Goal: Task Accomplishment & Management: Manage account settings

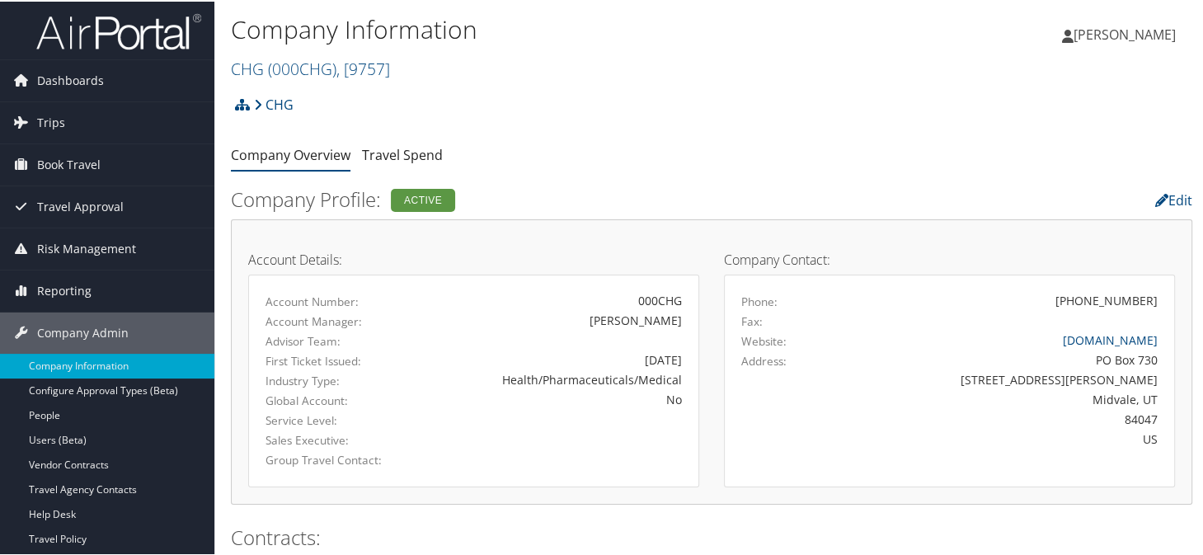
click at [553, 87] on div "CHG Account Structure CHG (000CHG) ACTIVE Create Child CHG Healthcare (4919) AC…" at bounding box center [712, 109] width 962 height 45
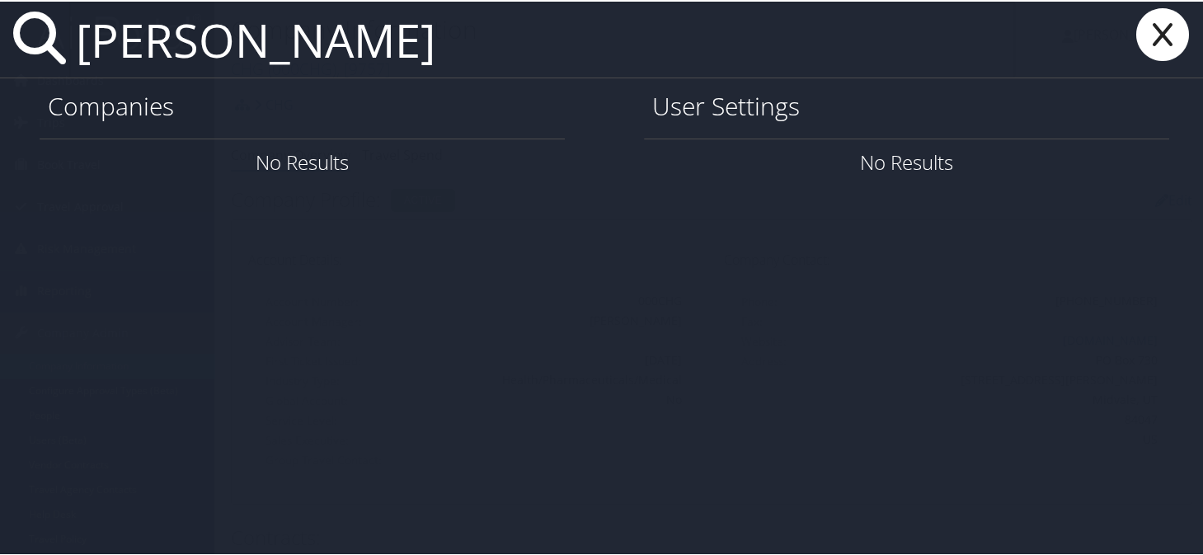
type input "jacquan thompson"
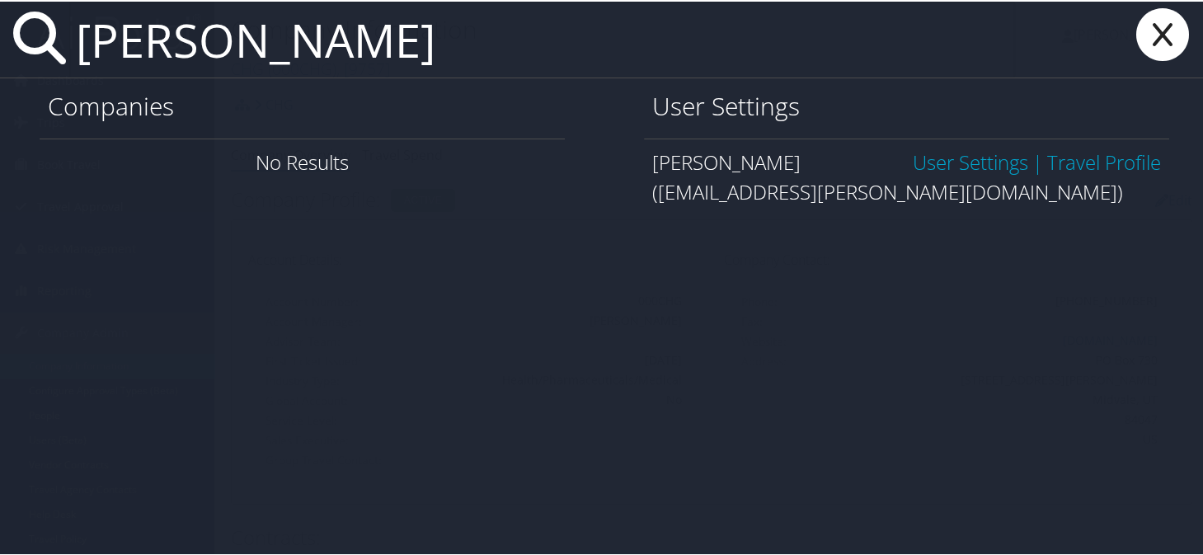
click at [957, 167] on link "User Settings" at bounding box center [970, 160] width 115 height 27
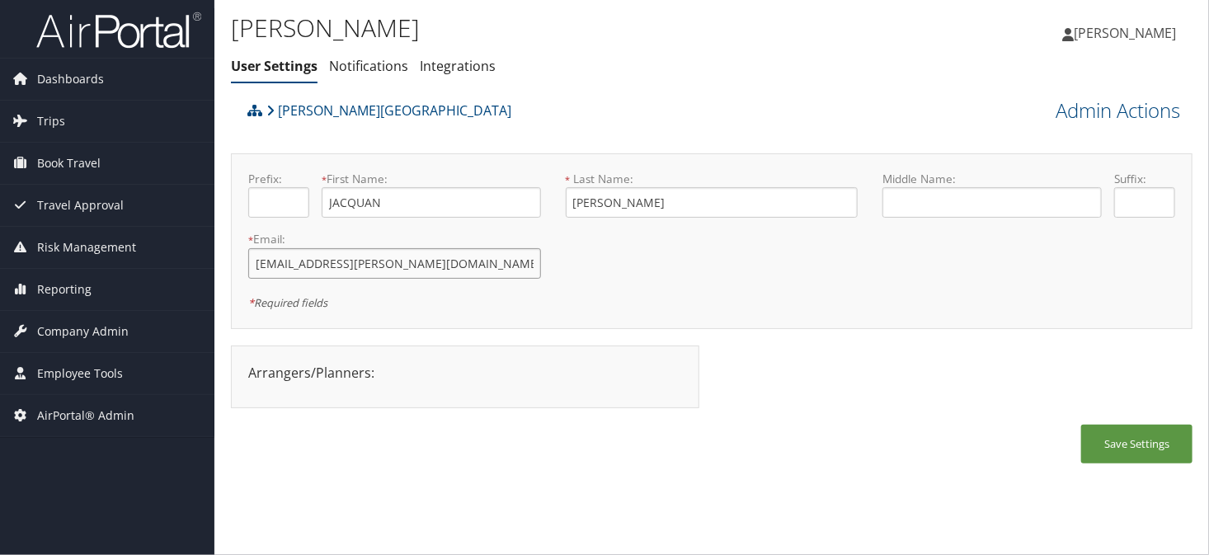
drag, startPoint x: 421, startPoint y: 262, endPoint x: 244, endPoint y: 280, distance: 178.2
click at [244, 280] on div "* Email: jhthompson@skidmore.edu This field is required" at bounding box center [395, 261] width 318 height 60
click at [680, 110] on div "[PERSON_NAME][GEOGRAPHIC_DATA]" at bounding box center [591, 116] width 697 height 45
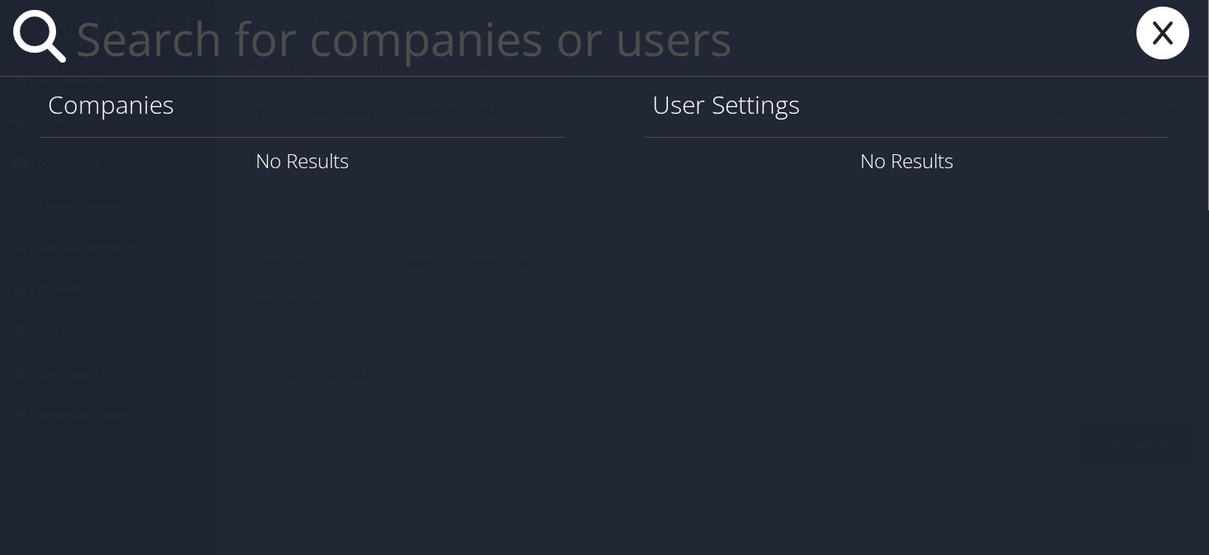
click at [213, 58] on input "text" at bounding box center [542, 38] width 946 height 76
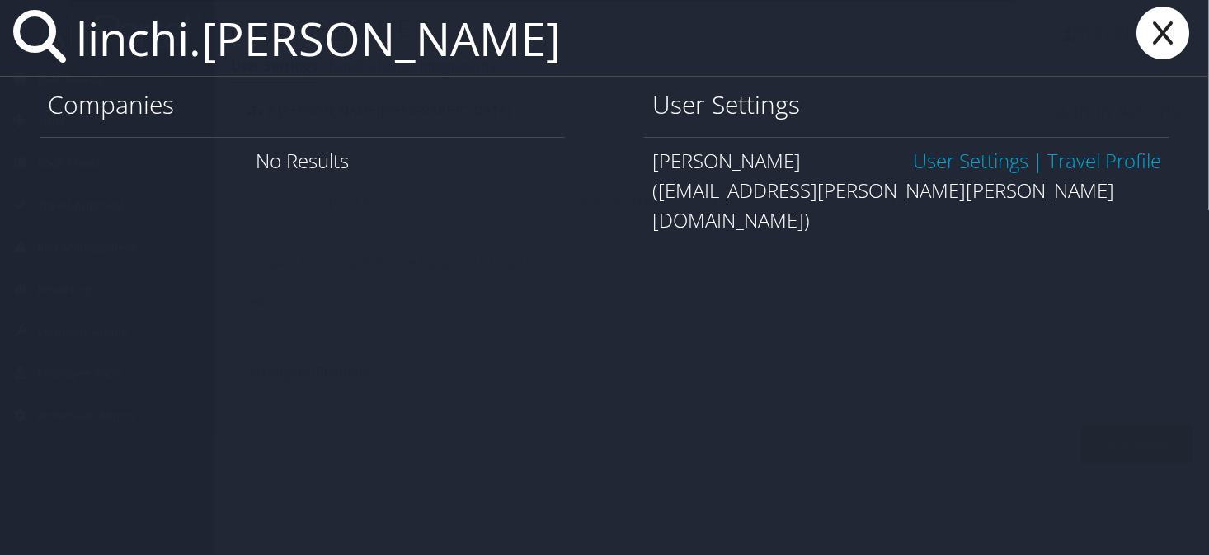
type input "linchi.hsu"
click at [915, 157] on link "User Settings" at bounding box center [970, 160] width 115 height 27
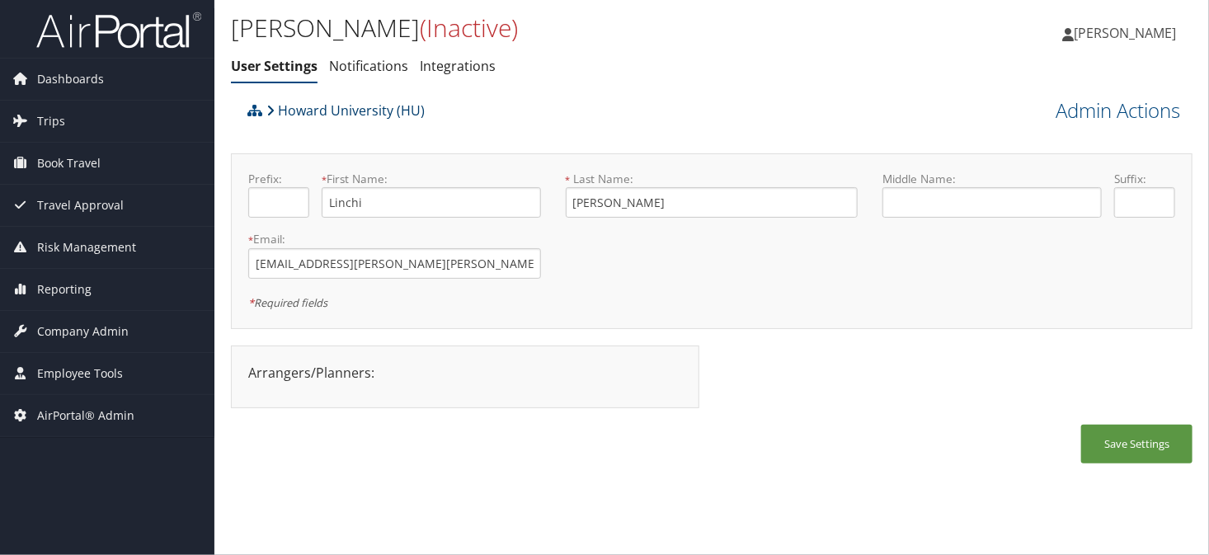
click at [332, 114] on link "Howard University (HU)" at bounding box center [345, 110] width 158 height 33
click at [623, 56] on ul "User Settings Notifications Integrations" at bounding box center [551, 67] width 641 height 30
click at [577, 38] on h1 "Linchi Hsu (Inactive)" at bounding box center [551, 28] width 641 height 35
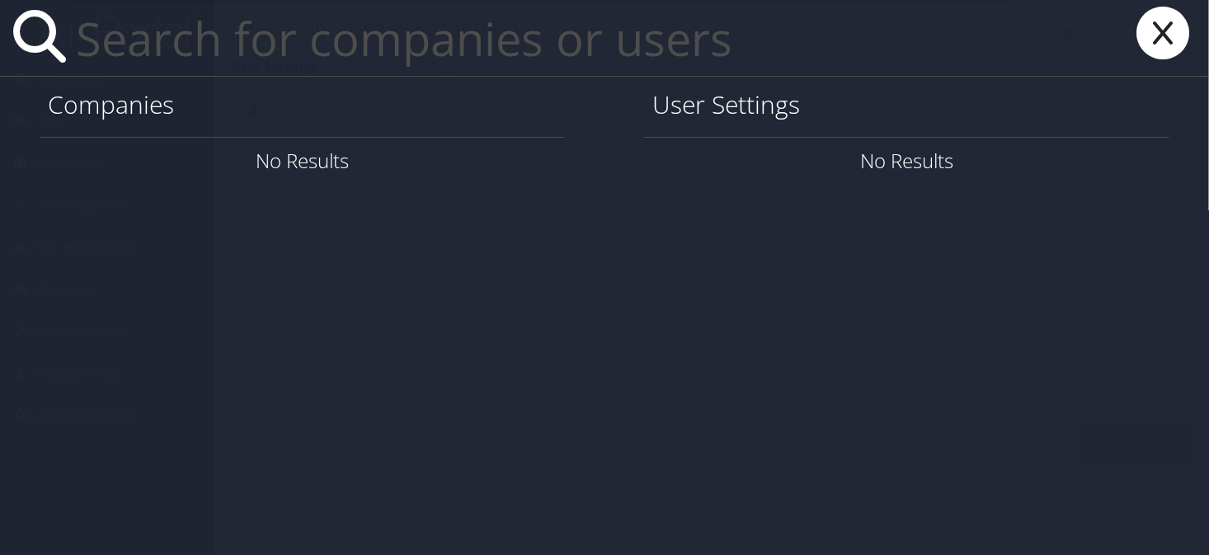
paste input "sbean@shiftdigital.com"
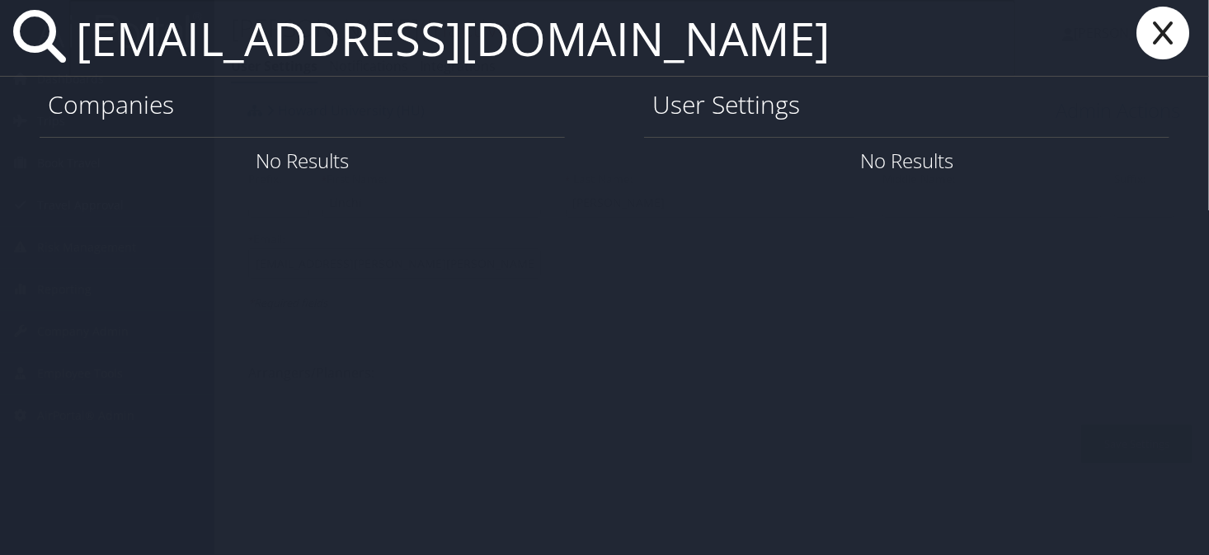
type input "sbean@shiftdigital.com"
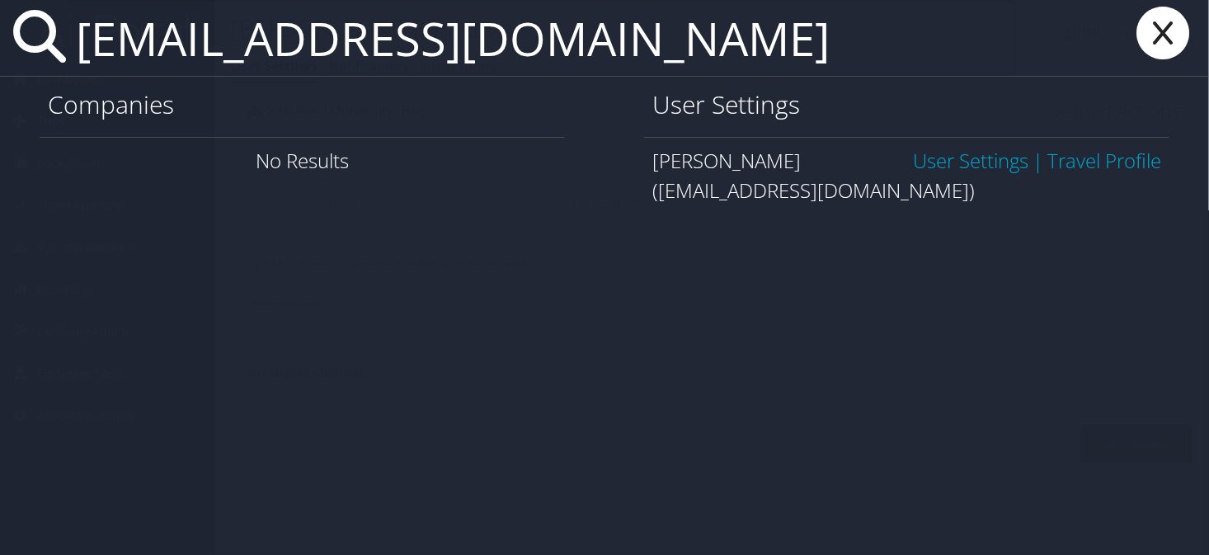
click at [971, 148] on link "User Settings" at bounding box center [970, 160] width 115 height 27
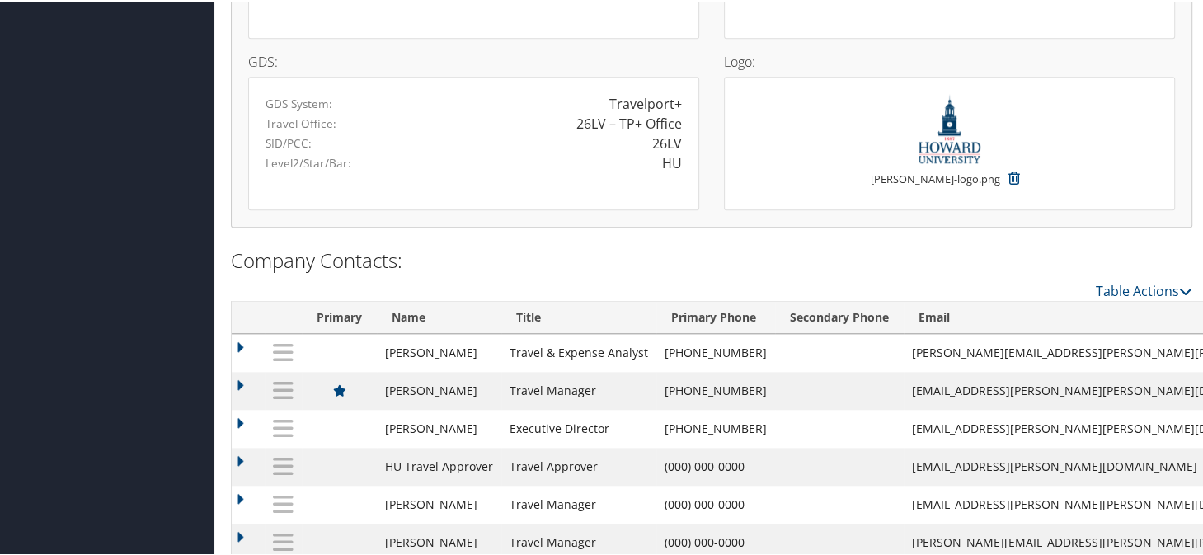
scroll to position [1394, 0]
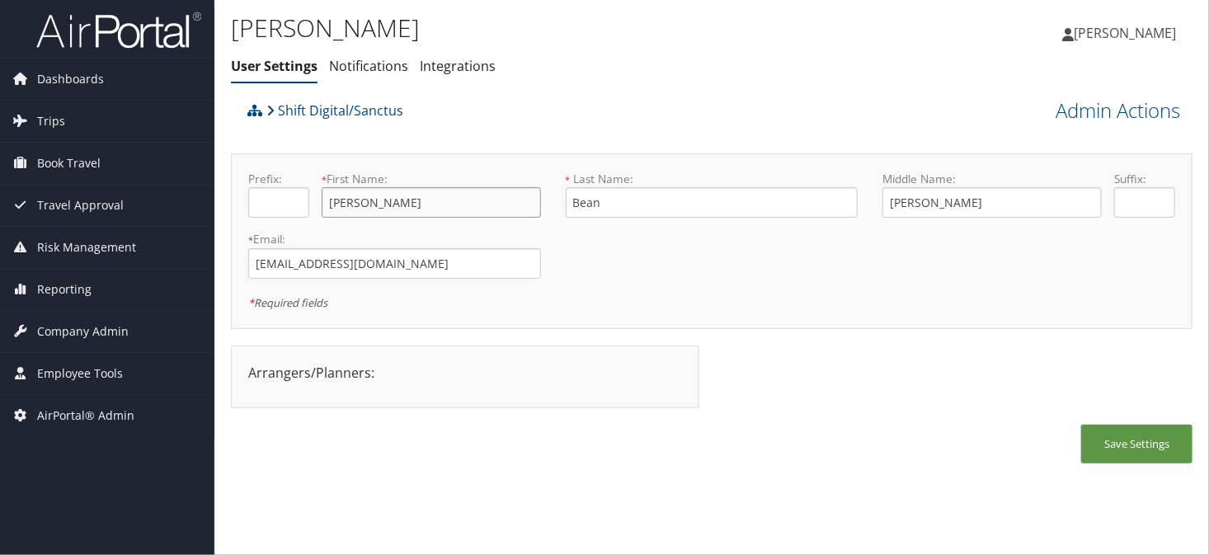
drag, startPoint x: 400, startPoint y: 207, endPoint x: 311, endPoint y: 209, distance: 89.1
click at [311, 209] on div "Prefix: * First Name: [PERSON_NAME] This field is required" at bounding box center [395, 201] width 318 height 60
type input "[PERSON_NAME]"
drag, startPoint x: 1112, startPoint y: 429, endPoint x: 1145, endPoint y: 439, distance: 35.2
click at [1112, 430] on button "Save Settings" at bounding box center [1136, 444] width 111 height 39
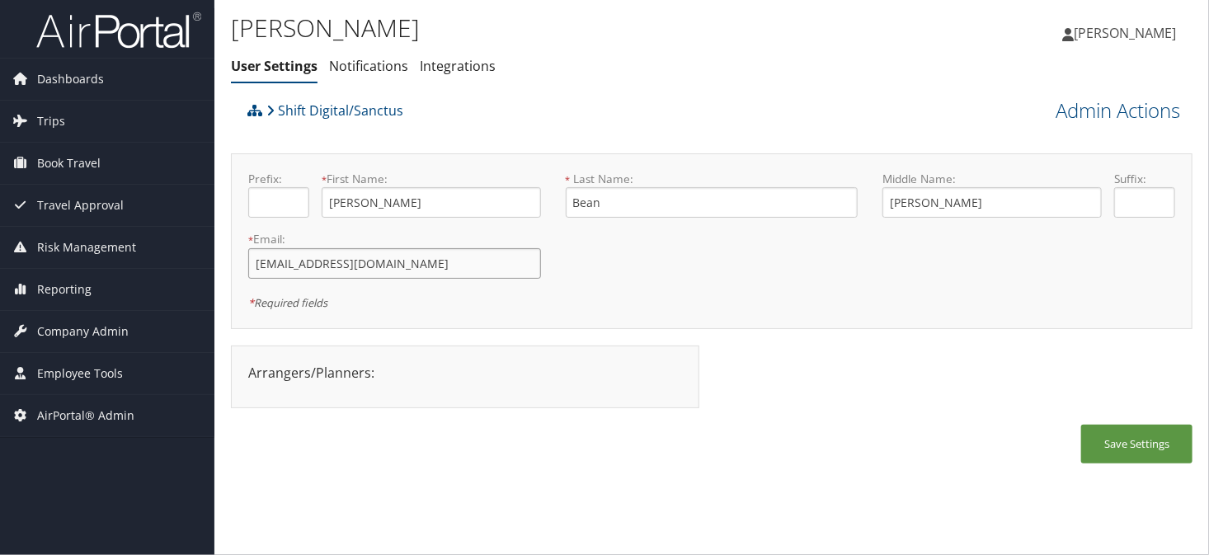
drag, startPoint x: 404, startPoint y: 259, endPoint x: 263, endPoint y: 268, distance: 141.3
click at [245, 270] on div "* Email: sbean@shiftdigital.com This field is required" at bounding box center [395, 261] width 318 height 60
click at [104, 319] on span "Company Admin" at bounding box center [83, 331] width 92 height 41
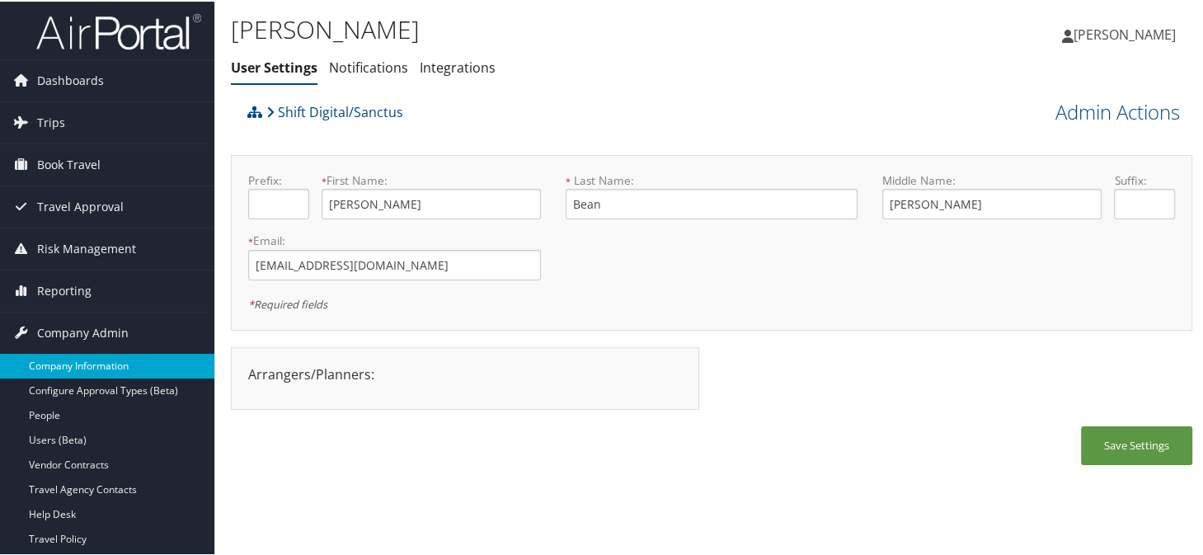
drag, startPoint x: 85, startPoint y: 353, endPoint x: 106, endPoint y: 354, distance: 21.5
click at [84, 353] on link "Company Information" at bounding box center [107, 364] width 214 height 25
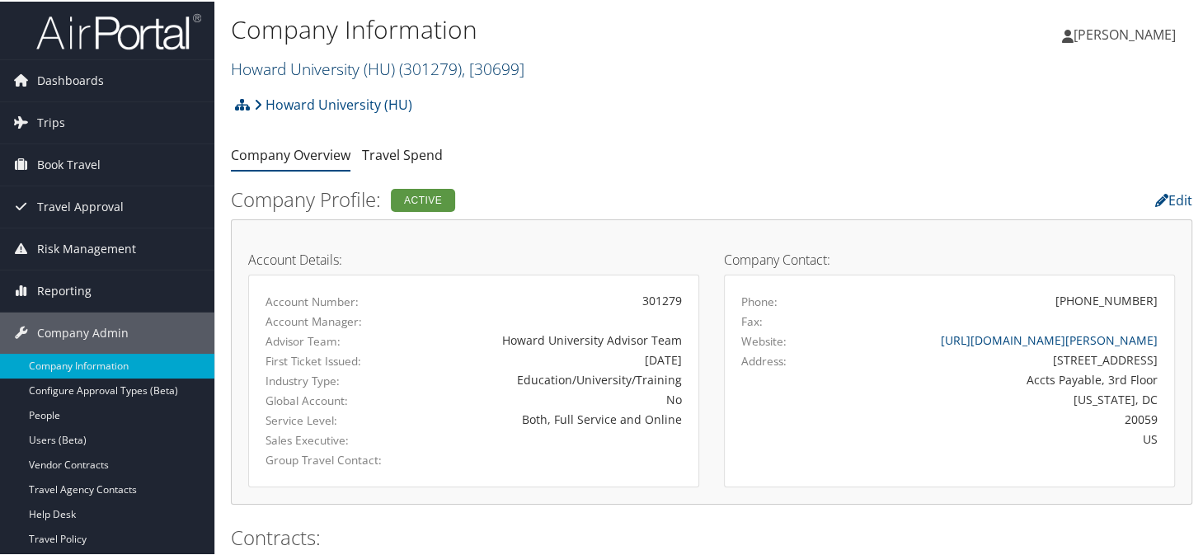
click at [302, 69] on link "[PERSON_NAME] University (HU) ( 301279 ) , [ 30699 ]" at bounding box center [378, 67] width 294 height 22
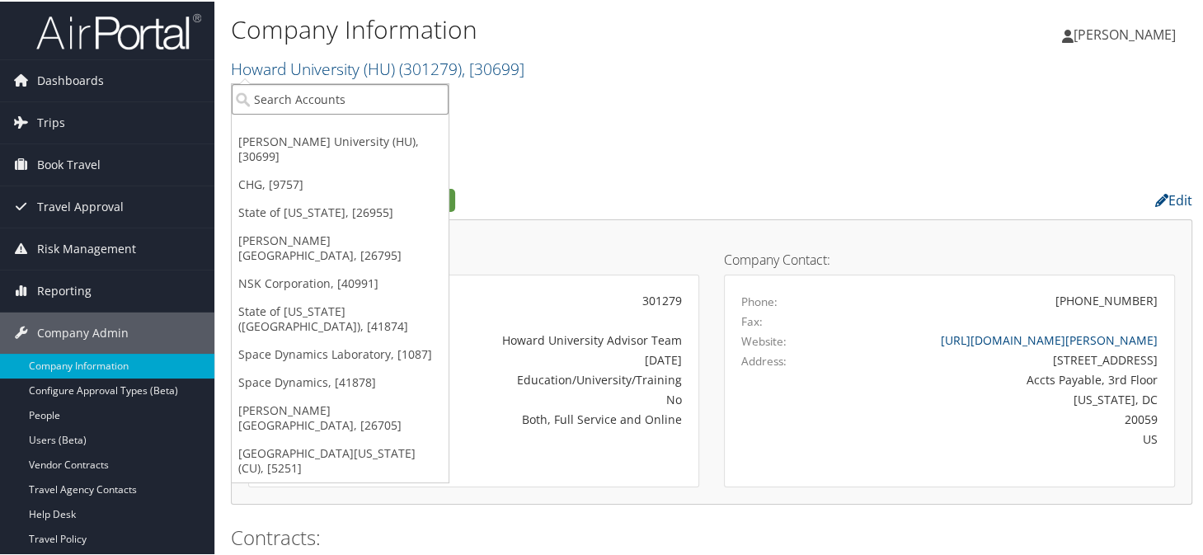
click at [312, 95] on input "search" at bounding box center [340, 97] width 217 height 31
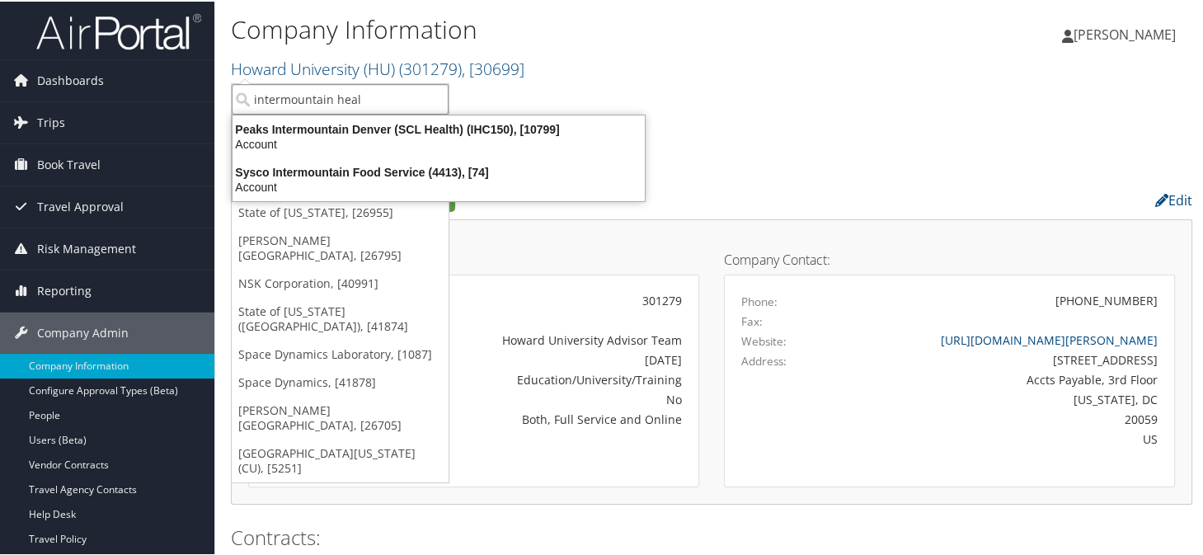
type input "intermountain healt"
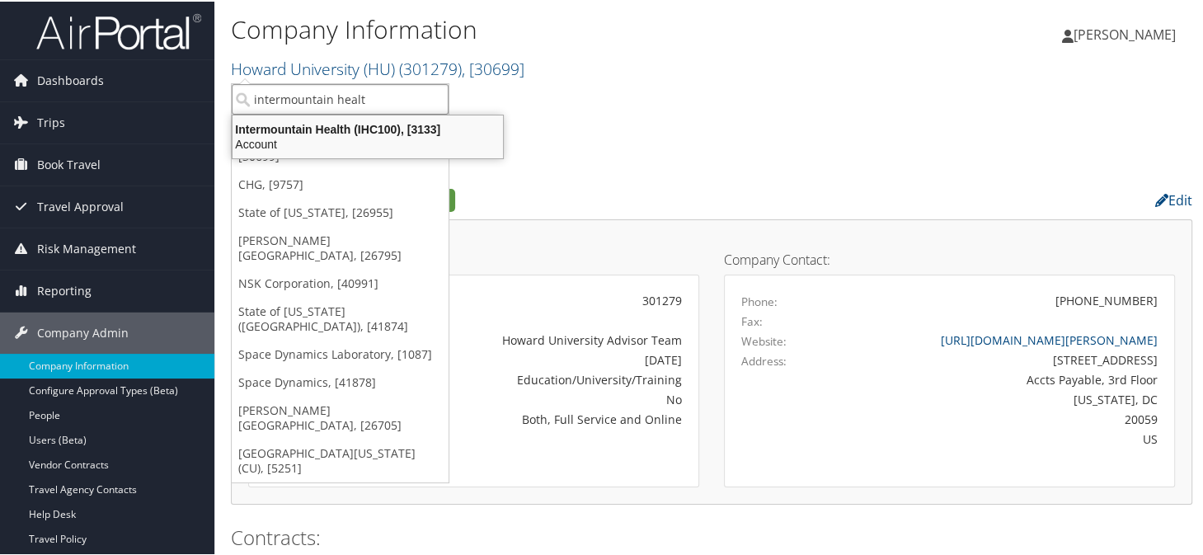
click at [329, 137] on div "Account" at bounding box center [368, 142] width 290 height 15
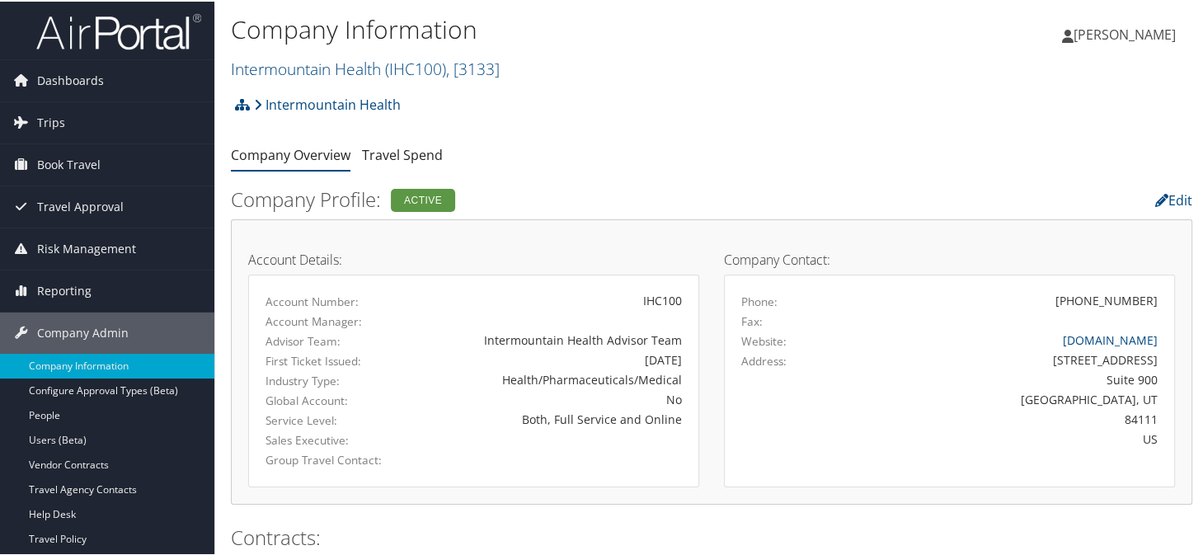
click at [526, 157] on ul "Company Overview Travel Spend" at bounding box center [712, 154] width 962 height 30
click at [665, 93] on div "Intermountain Health Account Structure Intermountain Health (IHC100) ACTIVE Cre…" at bounding box center [712, 109] width 962 height 45
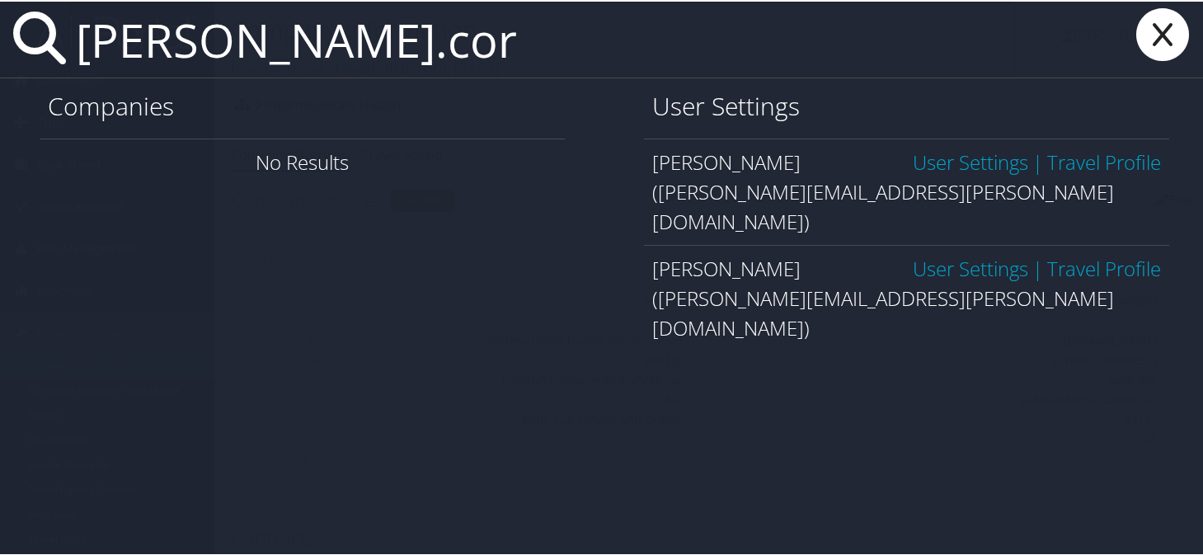
type input "[PERSON_NAME].cor"
click at [976, 164] on link "User Settings" at bounding box center [970, 160] width 115 height 27
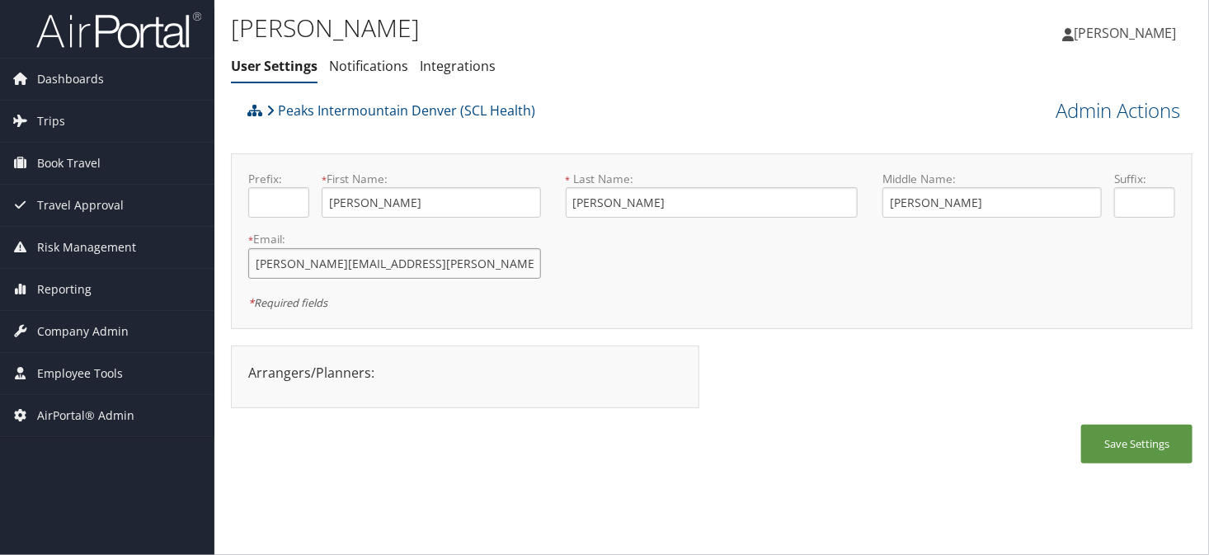
drag, startPoint x: 412, startPoint y: 272, endPoint x: 252, endPoint y: 270, distance: 159.2
click at [252, 270] on input "chandler.correll@imail.org" at bounding box center [394, 263] width 293 height 31
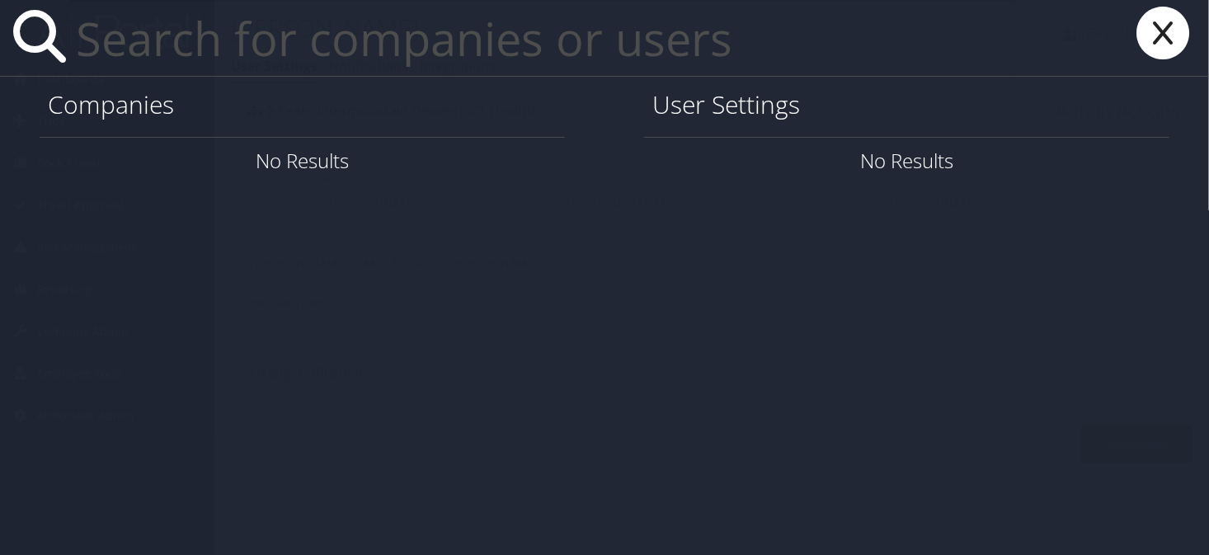
paste input "concur@utah.gov>"
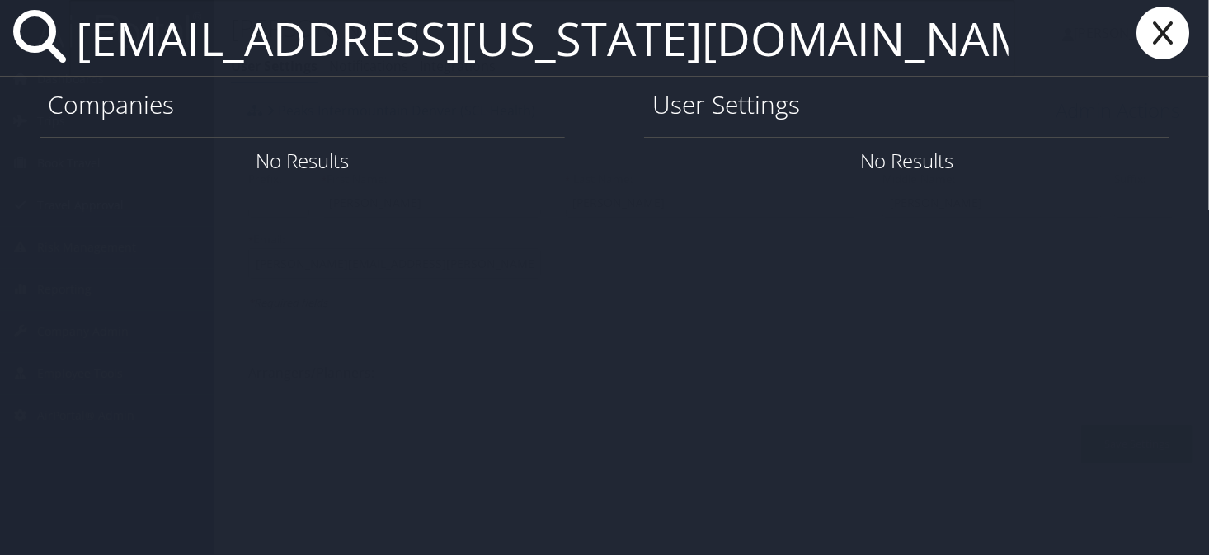
type input "concur@utah.gov"
drag, startPoint x: 369, startPoint y: 58, endPoint x: 76, endPoint y: 33, distance: 294.6
click at [76, 33] on input "concur@utah.gov" at bounding box center [542, 38] width 946 height 76
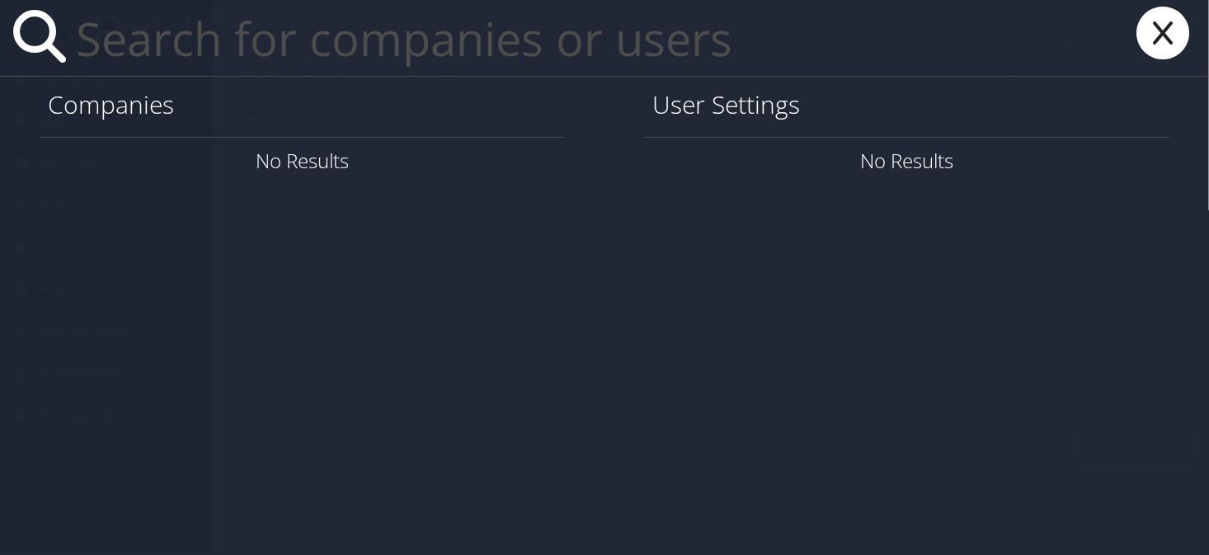
paste input "Melissa.Harrington@schools.utah.gov"
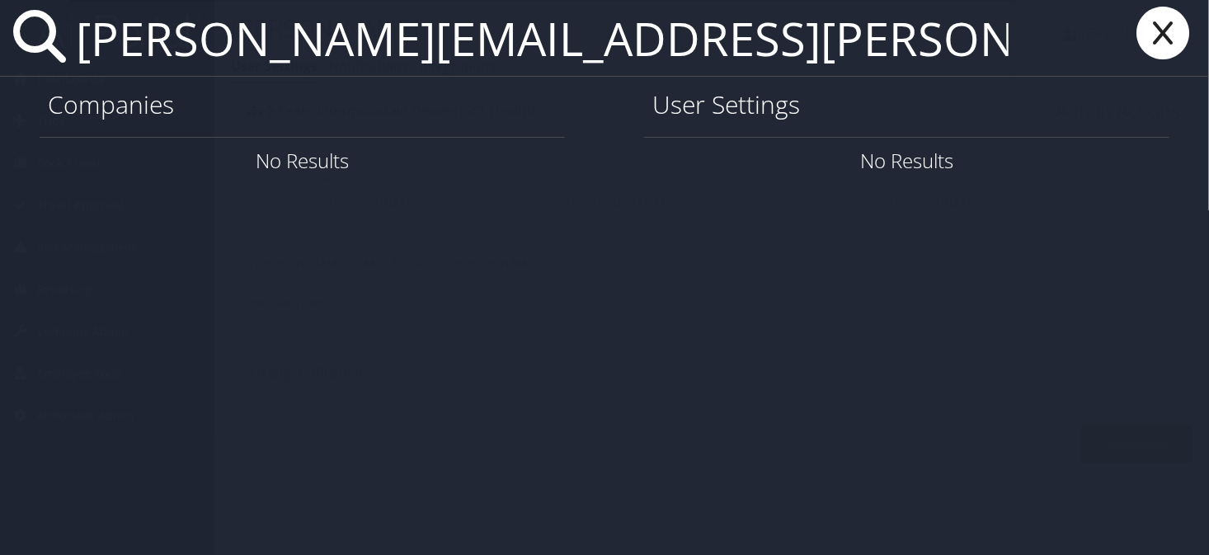
type input "Melissa.Harrington@schools.utah.gov"
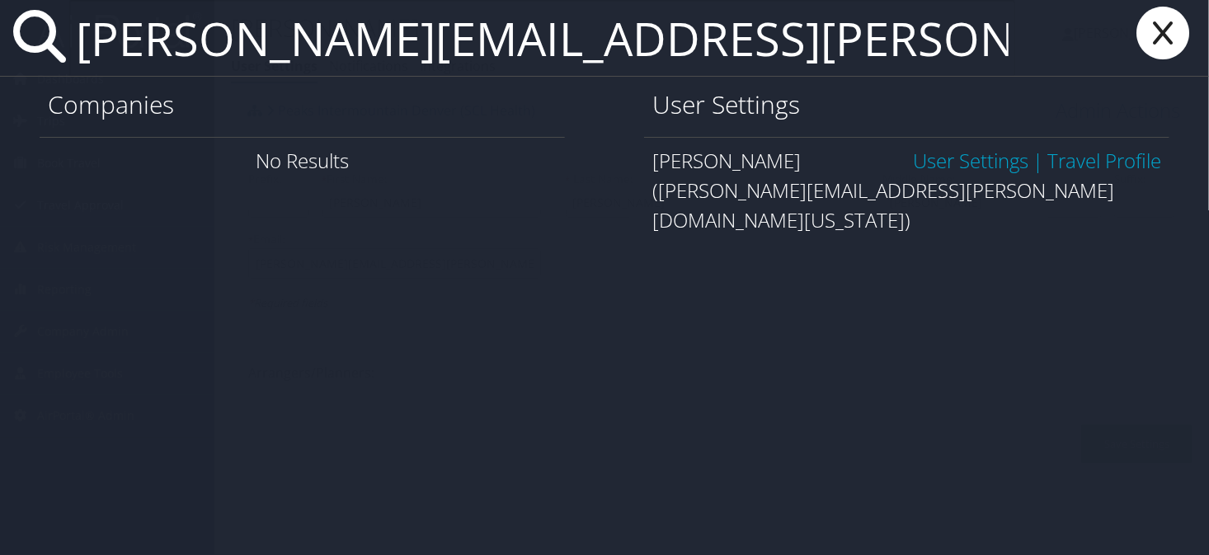
click at [952, 167] on link "User Settings" at bounding box center [970, 160] width 115 height 27
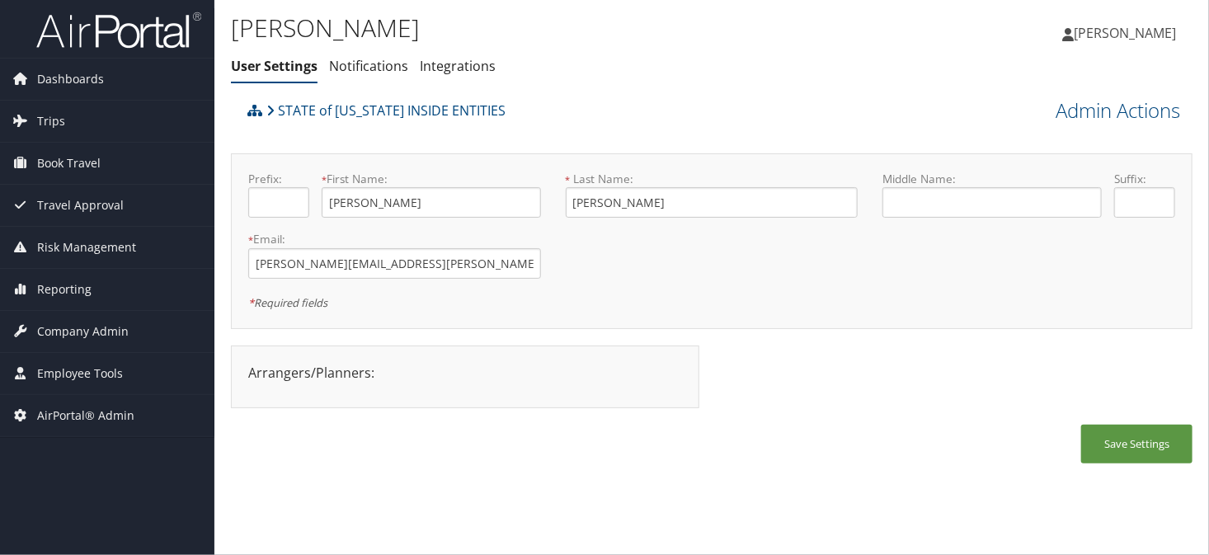
click at [633, 462] on div "Save Settings" at bounding box center [712, 452] width 962 height 55
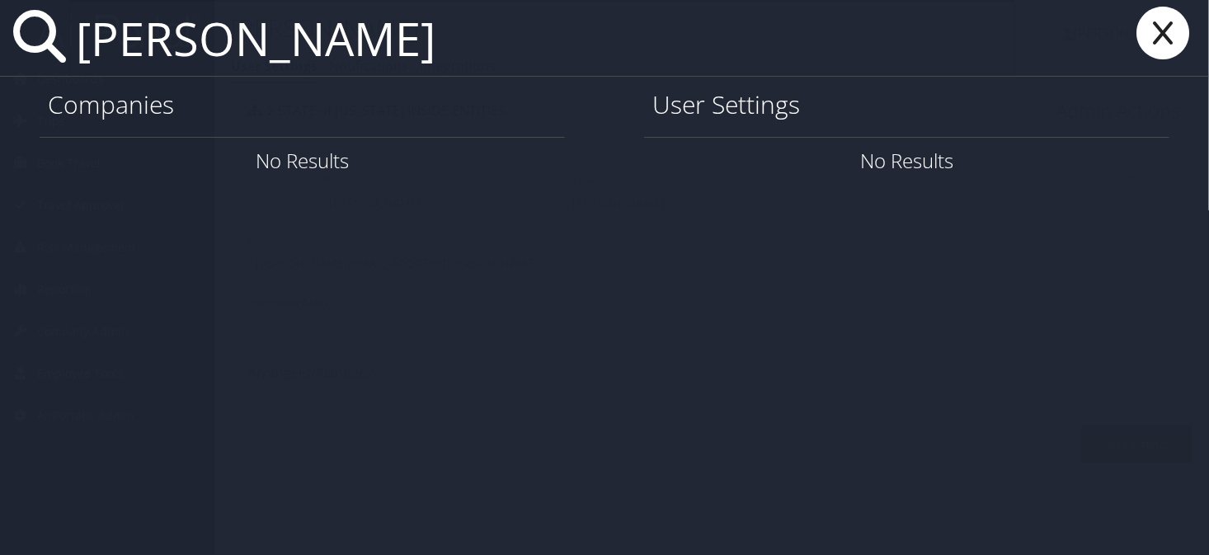
type input "melanie durfee"
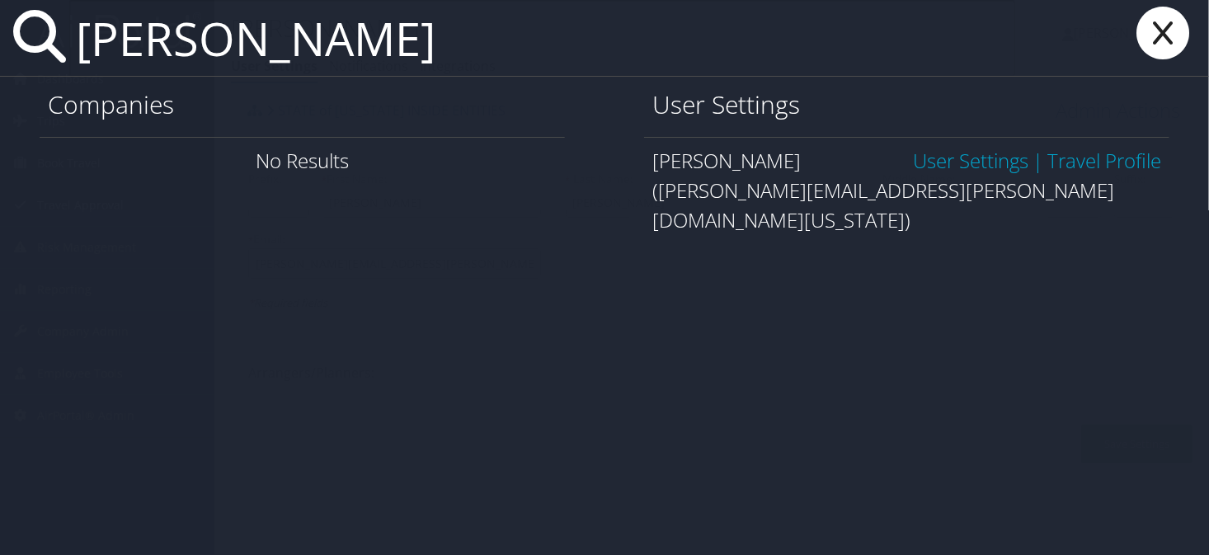
click at [944, 158] on link "User Settings" at bounding box center [970, 160] width 115 height 27
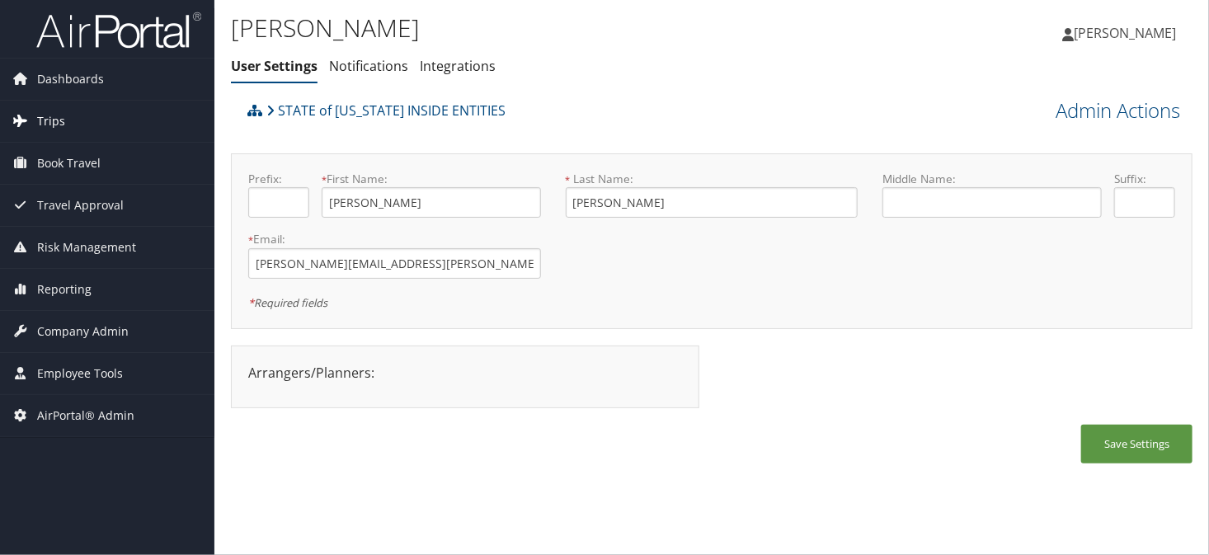
click at [31, 137] on link "Trips" at bounding box center [107, 121] width 214 height 41
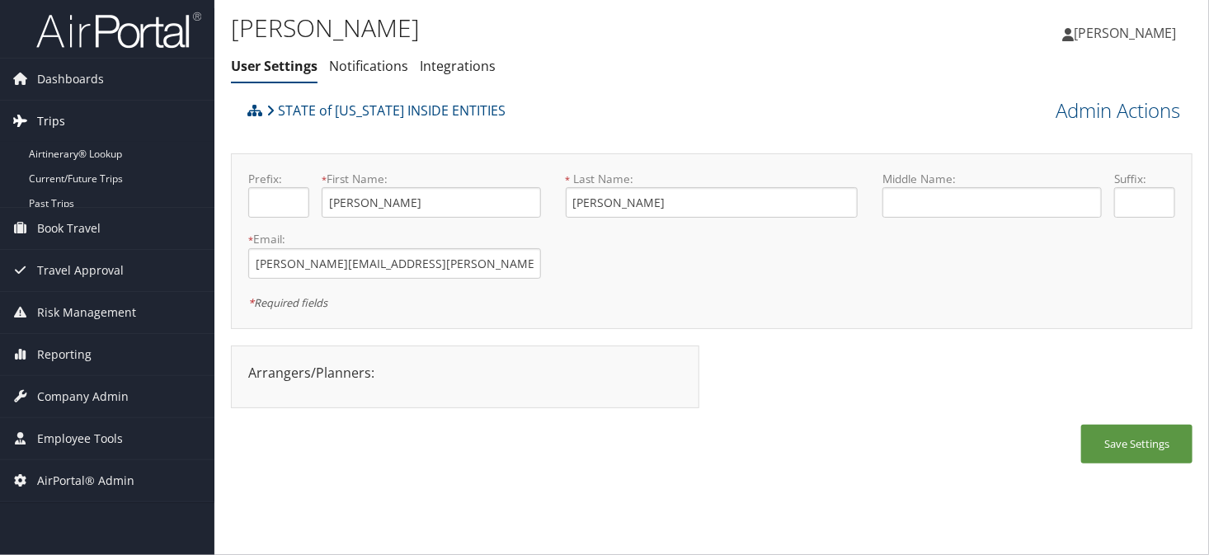
click at [57, 131] on span "Trips" at bounding box center [51, 121] width 28 height 41
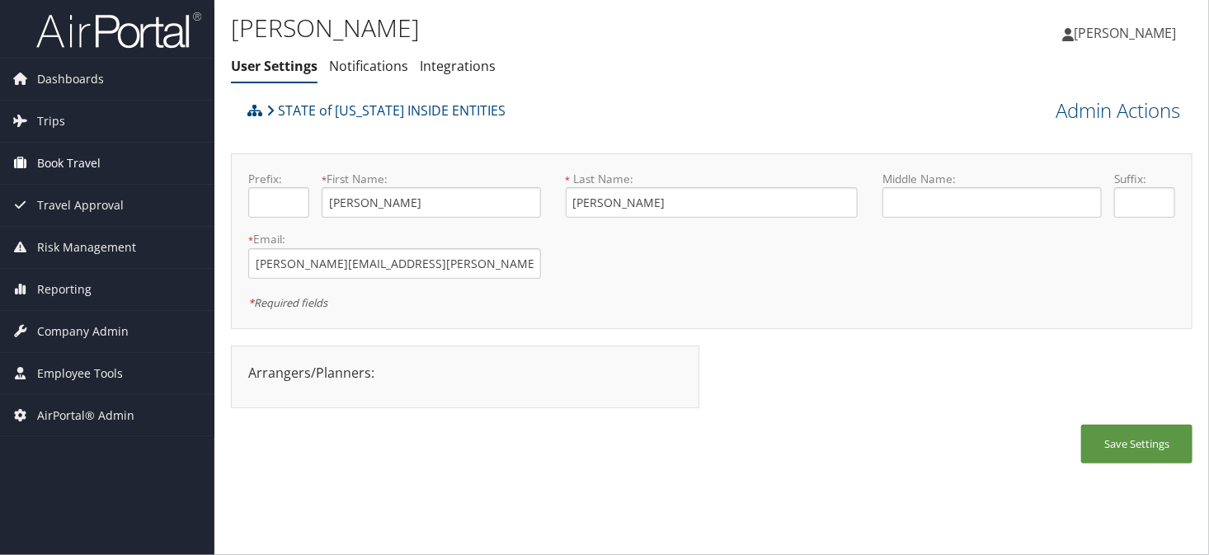
click at [68, 153] on span "Book Travel" at bounding box center [69, 163] width 64 height 41
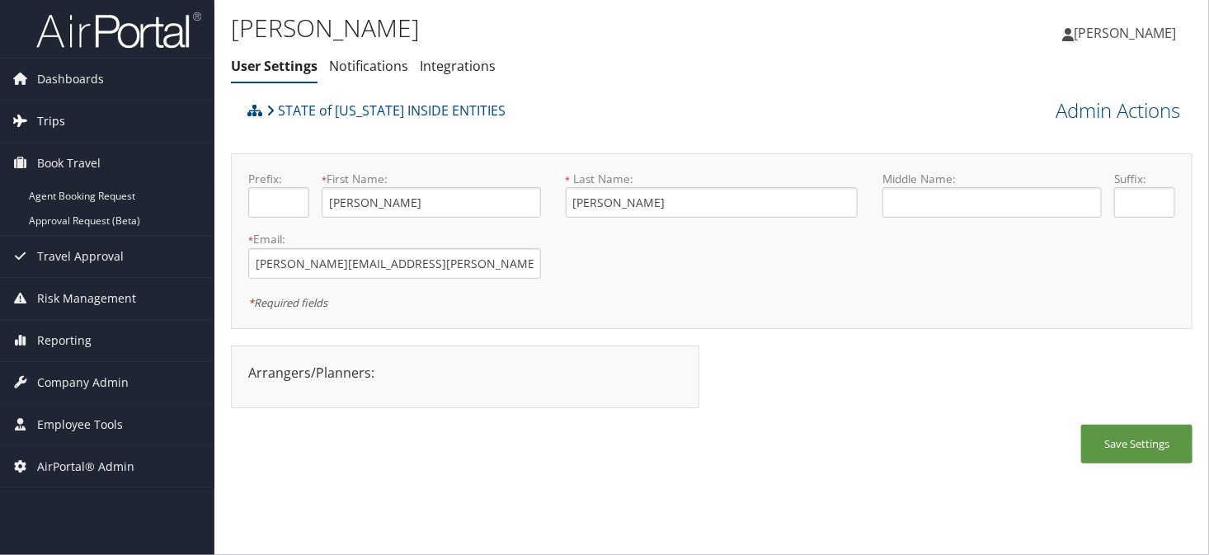
click at [64, 129] on link "Trips" at bounding box center [107, 121] width 214 height 41
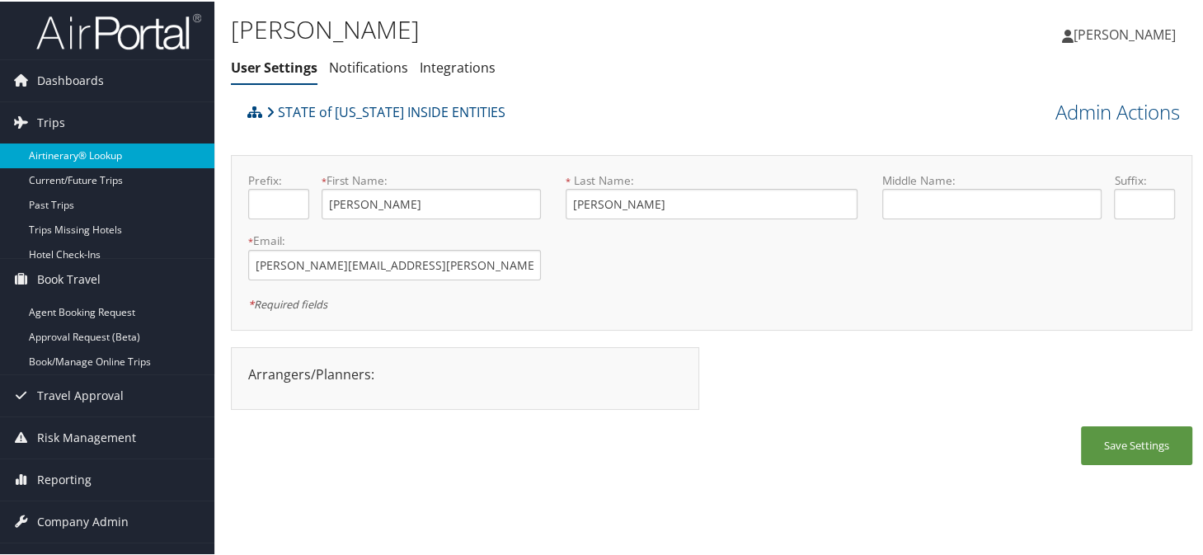
click at [71, 148] on link "Airtinerary® Lookup" at bounding box center [107, 154] width 214 height 25
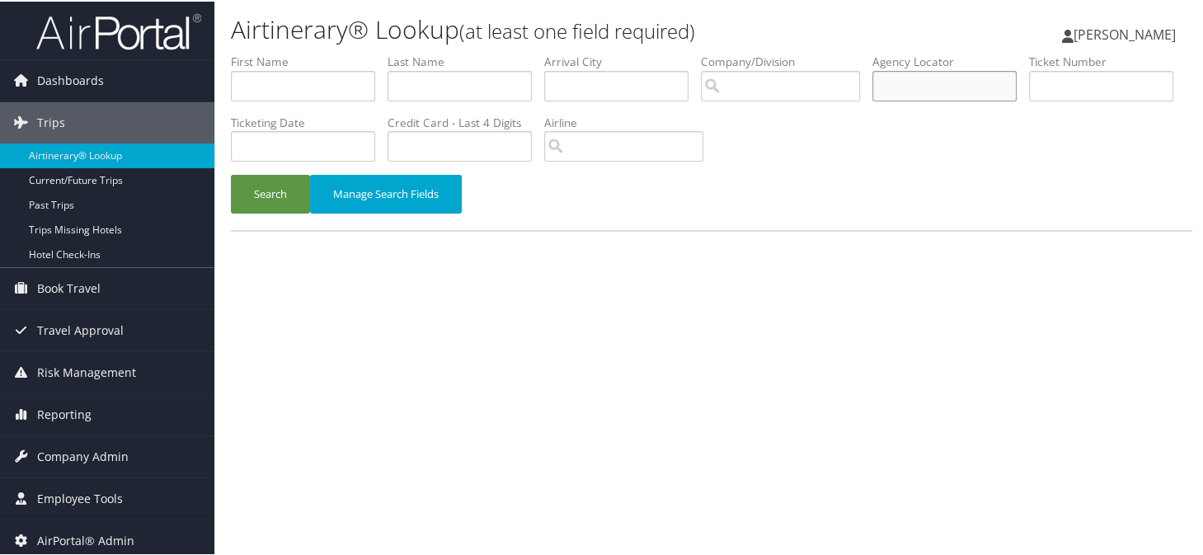
click at [962, 78] on input "text" at bounding box center [945, 84] width 144 height 31
type input "d9mvpx"
click at [231, 173] on button "Search" at bounding box center [270, 192] width 79 height 39
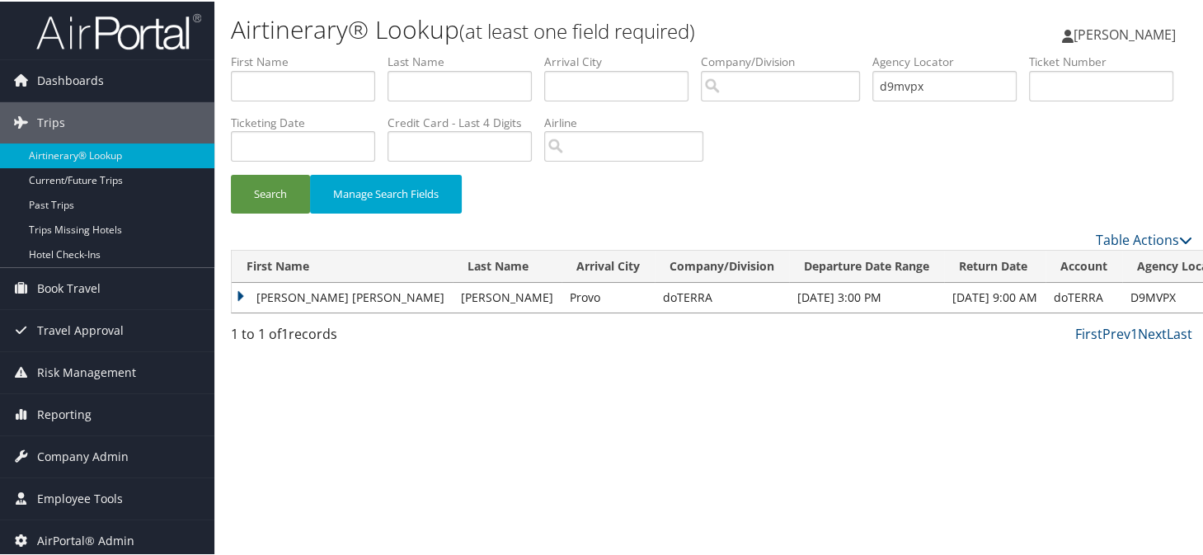
click at [240, 297] on td "AMBER MARIE" at bounding box center [342, 296] width 221 height 30
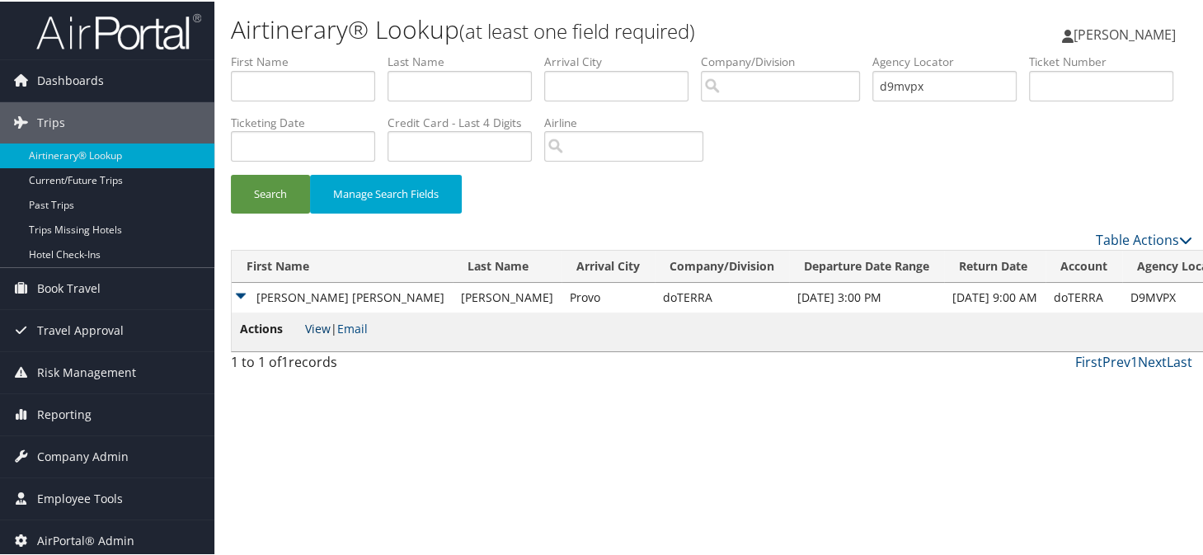
click at [305, 332] on link "View" at bounding box center [318, 327] width 26 height 16
click at [68, 450] on span "Company Admin" at bounding box center [83, 455] width 92 height 41
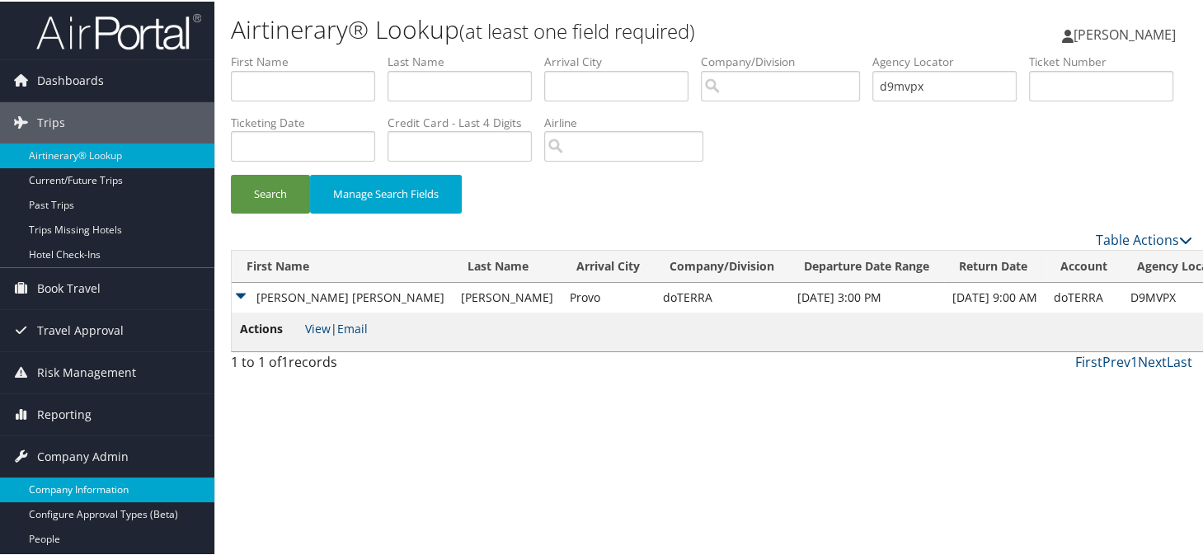
click at [69, 480] on link "Company Information" at bounding box center [107, 488] width 214 height 25
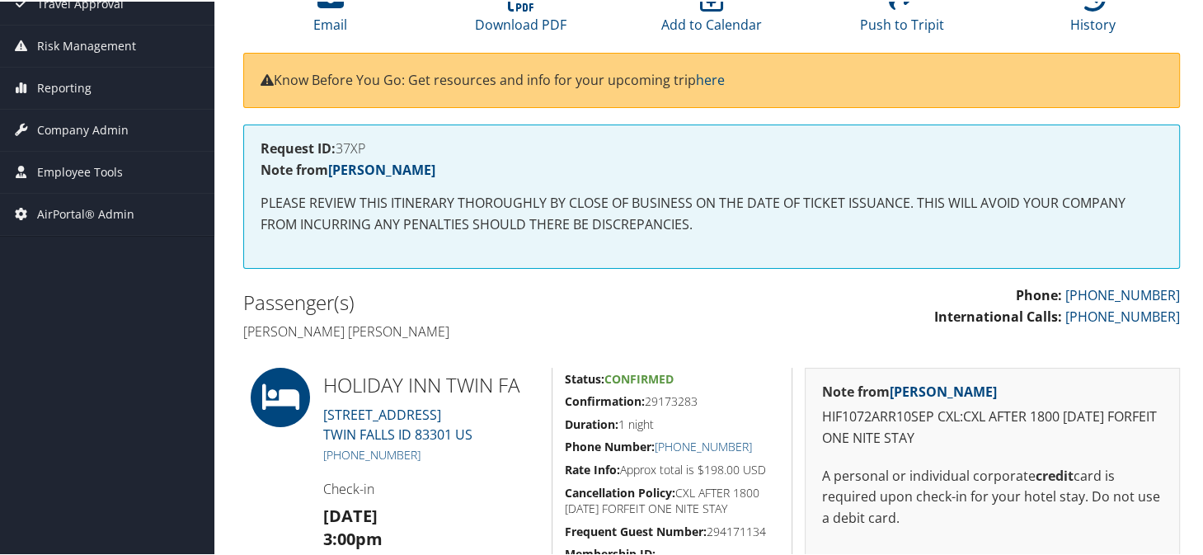
scroll to position [82, 0]
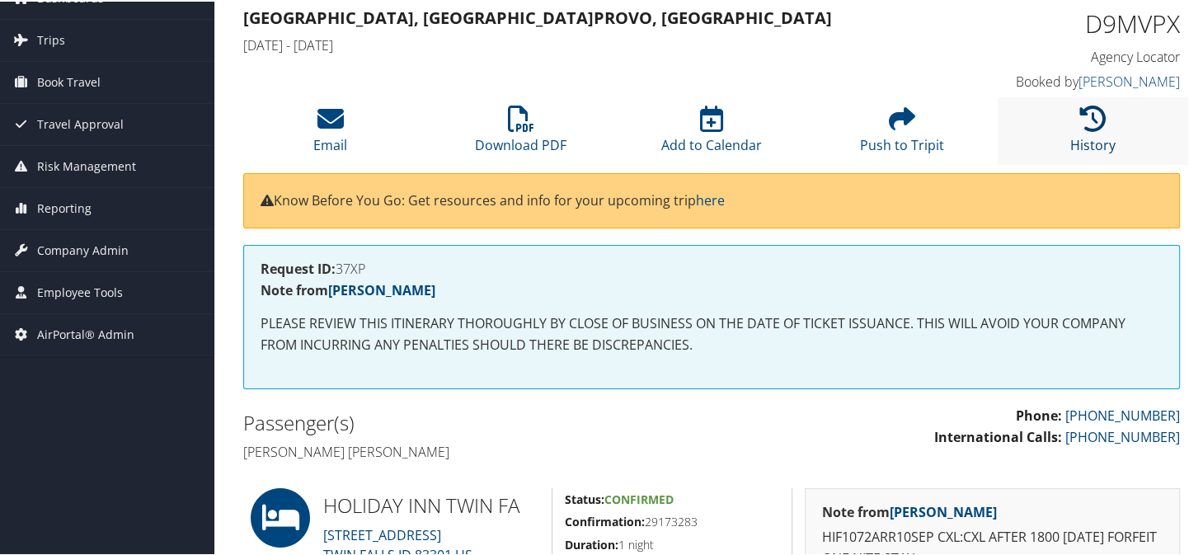
click at [1087, 128] on icon at bounding box center [1093, 117] width 26 height 26
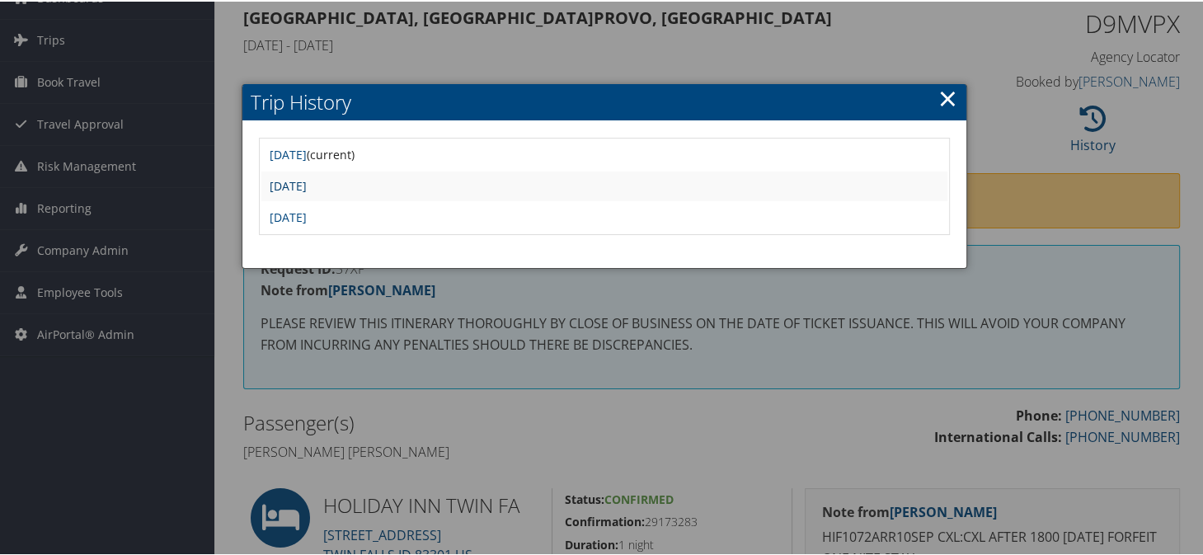
click at [307, 179] on link "Wed Sep 3 11:28:49 MDT 2025" at bounding box center [288, 184] width 37 height 16
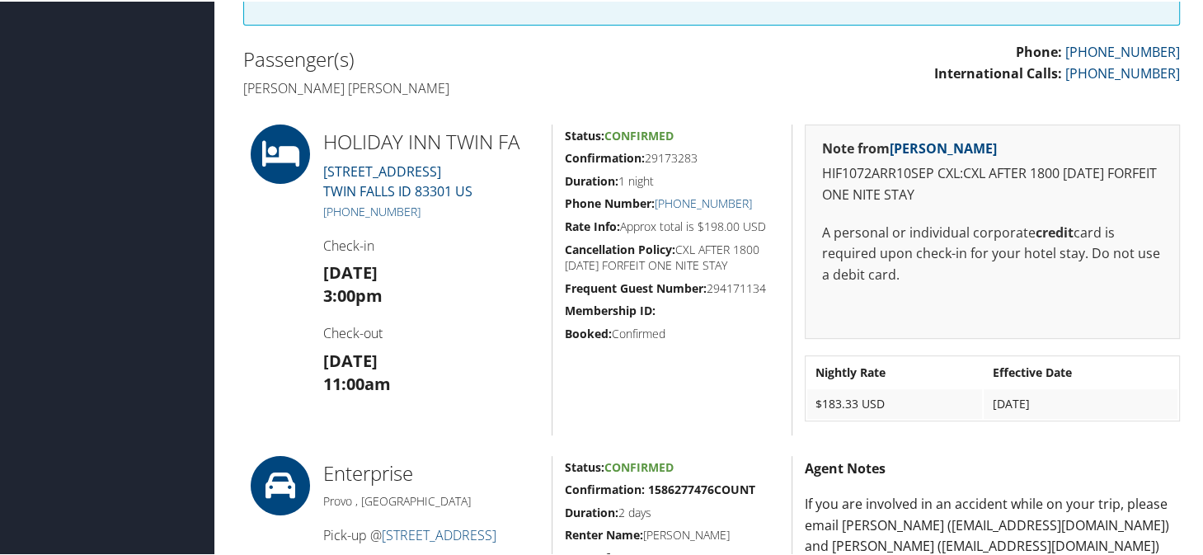
scroll to position [412, 0]
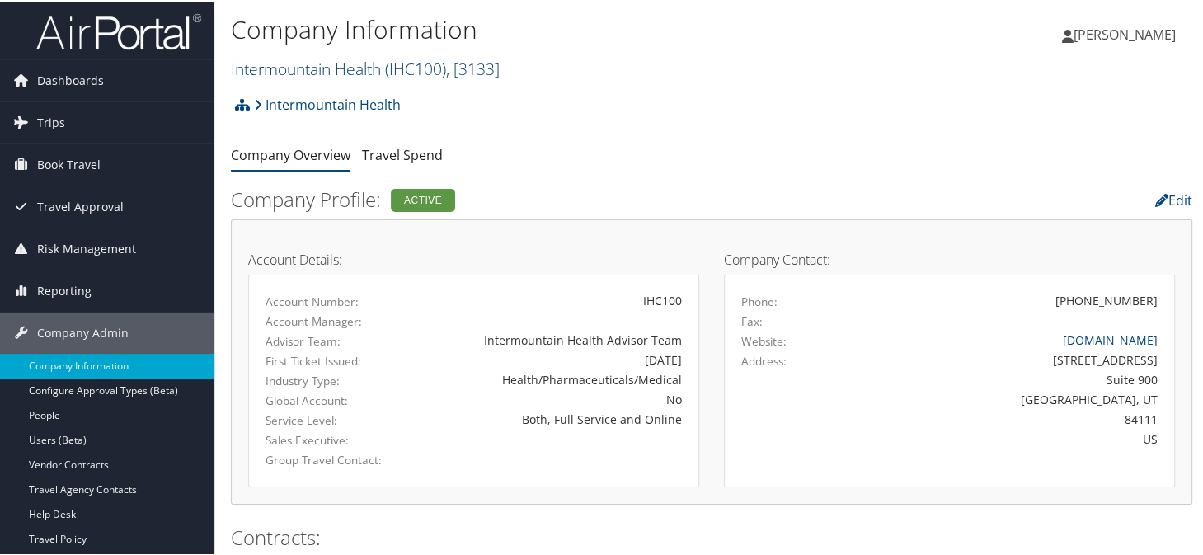
click at [260, 64] on link "Intermountain Health ( IHC100 ) , [ 3133 ]" at bounding box center [365, 67] width 269 height 22
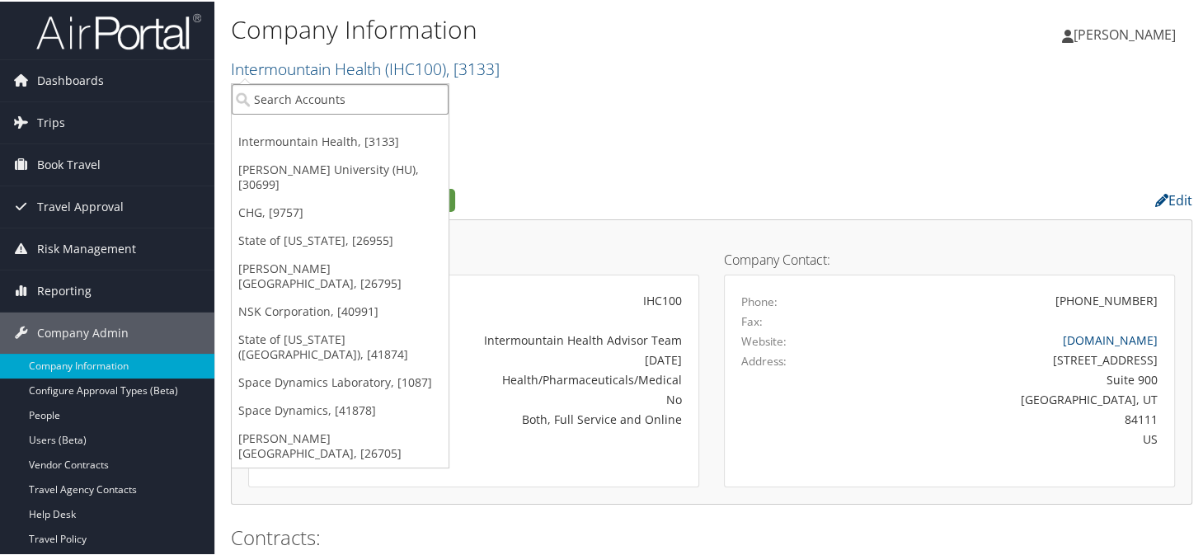
click at [319, 104] on input "search" at bounding box center [340, 97] width 217 height 31
type input "doterra"
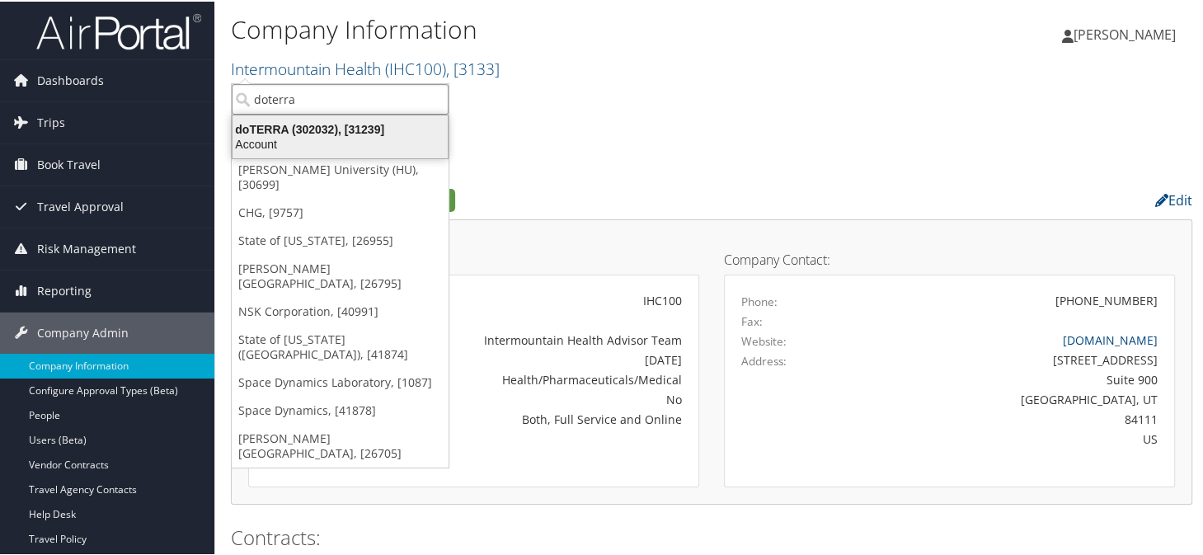
click at [306, 153] on div "doTERRA (302032), [31239] Account" at bounding box center [340, 135] width 210 height 38
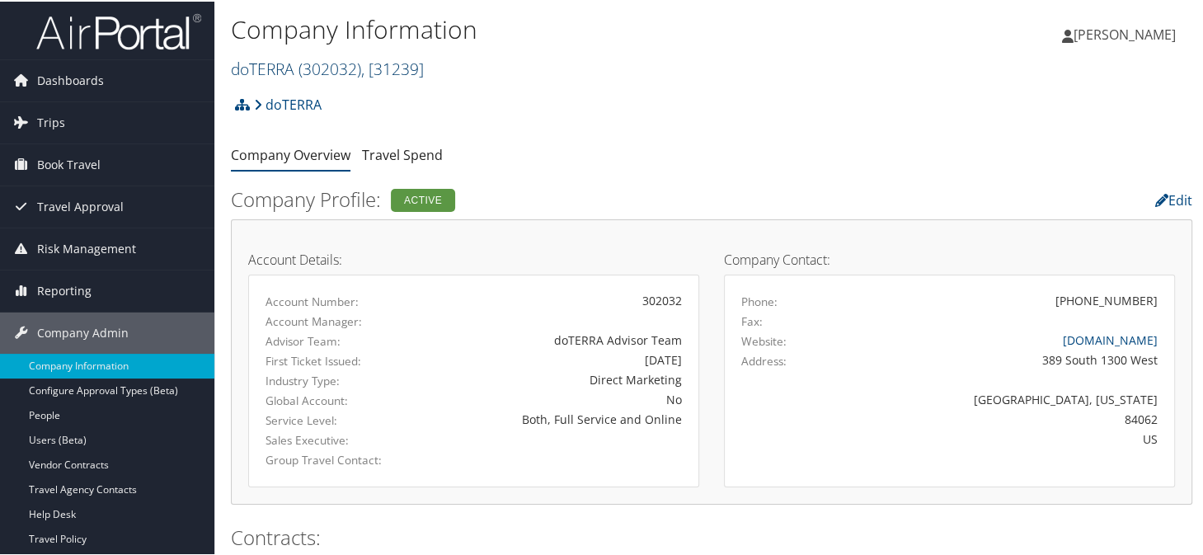
click at [329, 73] on span "( 302032 )" at bounding box center [330, 67] width 63 height 22
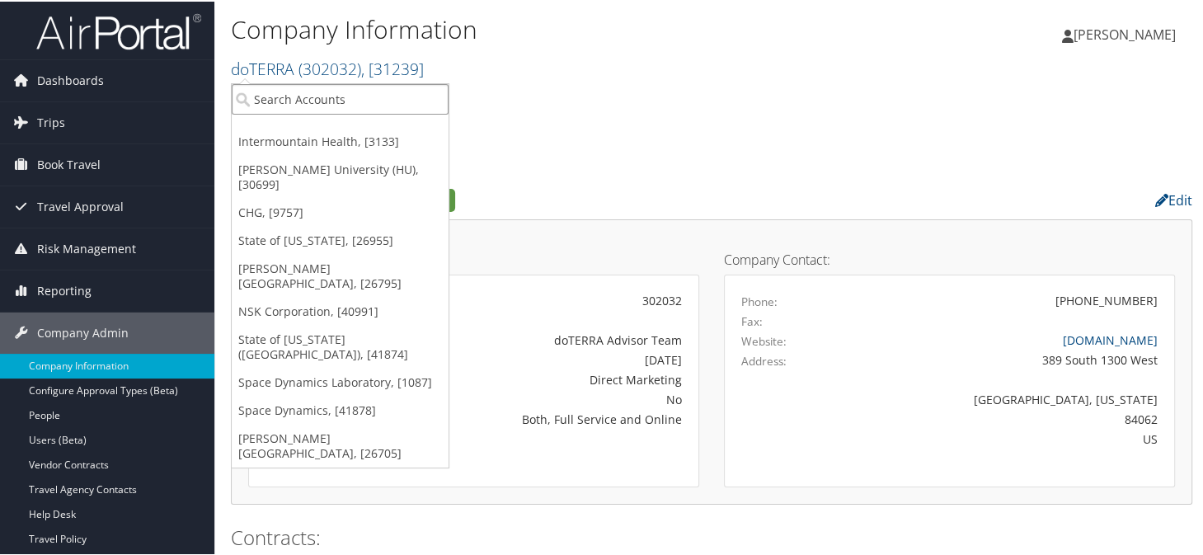
click at [327, 91] on input "search" at bounding box center [340, 97] width 217 height 31
click at [326, 104] on input "search" at bounding box center [340, 97] width 217 height 31
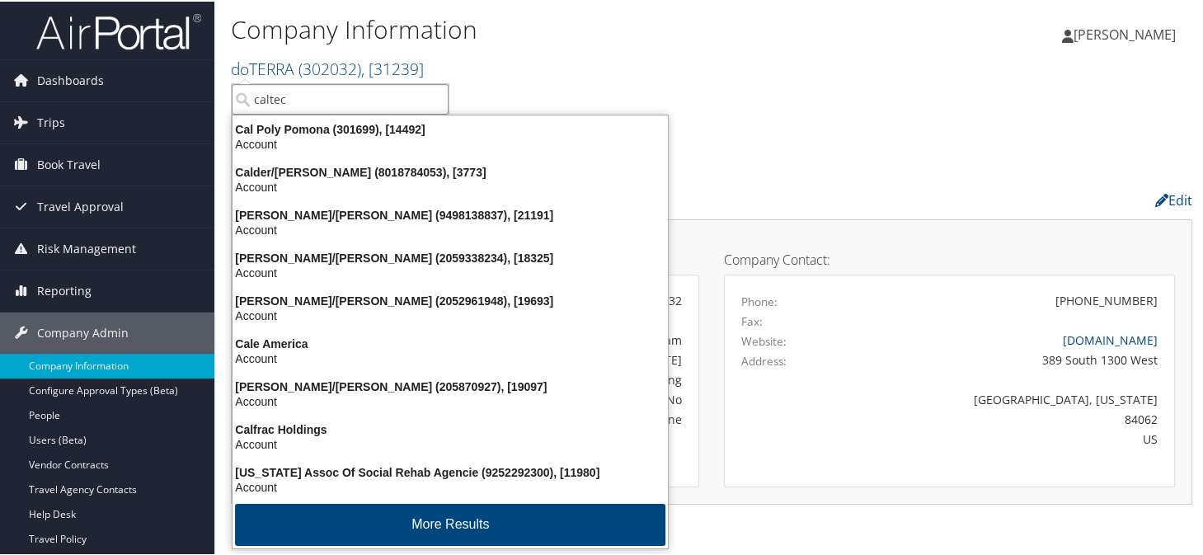
type input "caltech"
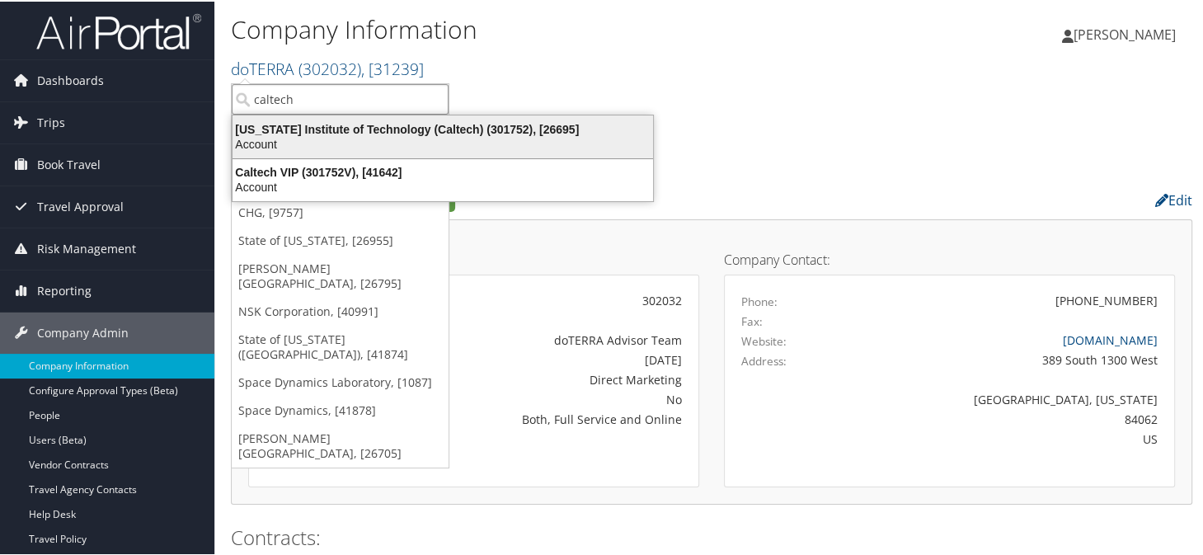
click at [326, 135] on div "Account" at bounding box center [443, 142] width 440 height 15
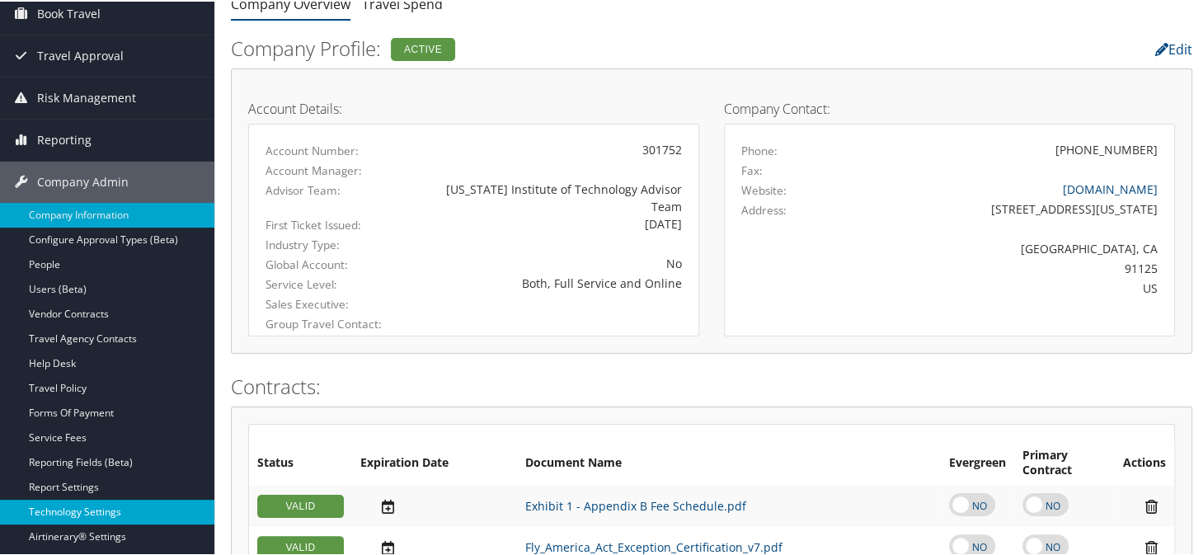
scroll to position [247, 0]
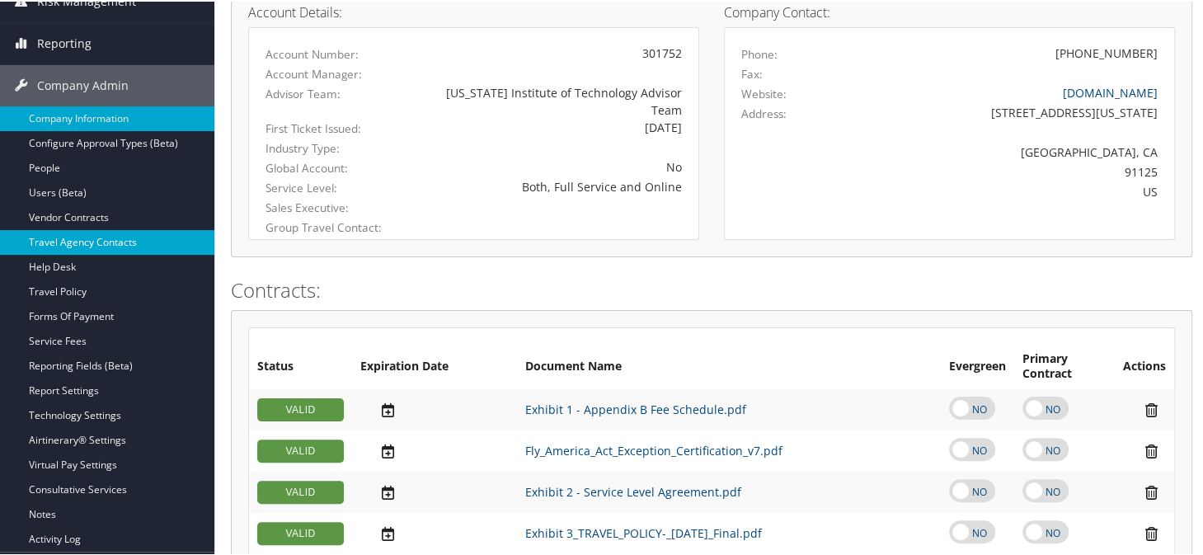
click at [97, 243] on link "Travel Agency Contacts" at bounding box center [107, 240] width 214 height 25
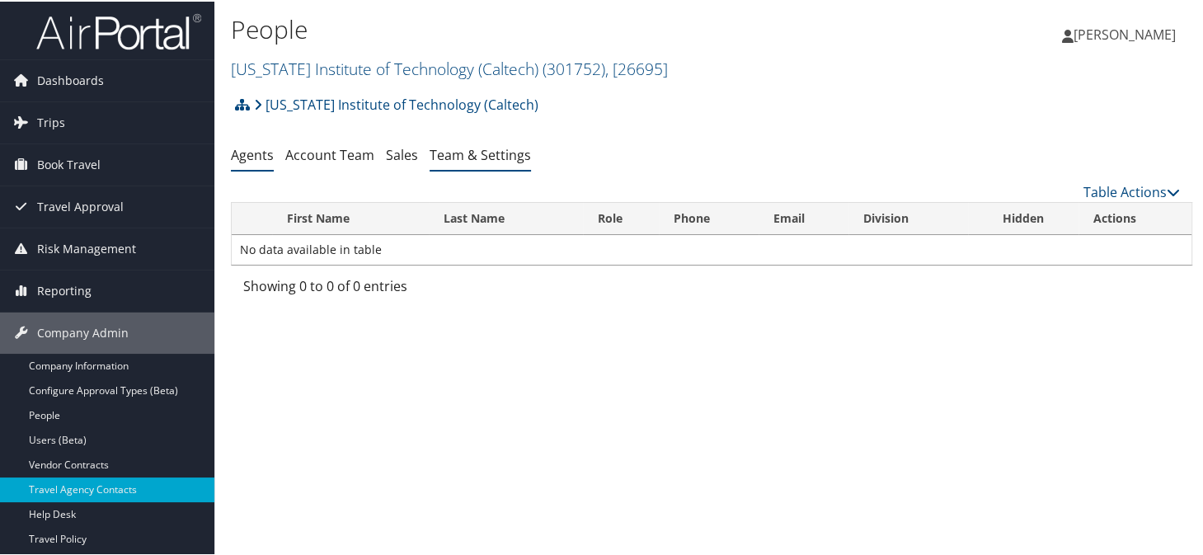
click at [441, 153] on link "Team & Settings" at bounding box center [480, 153] width 101 height 18
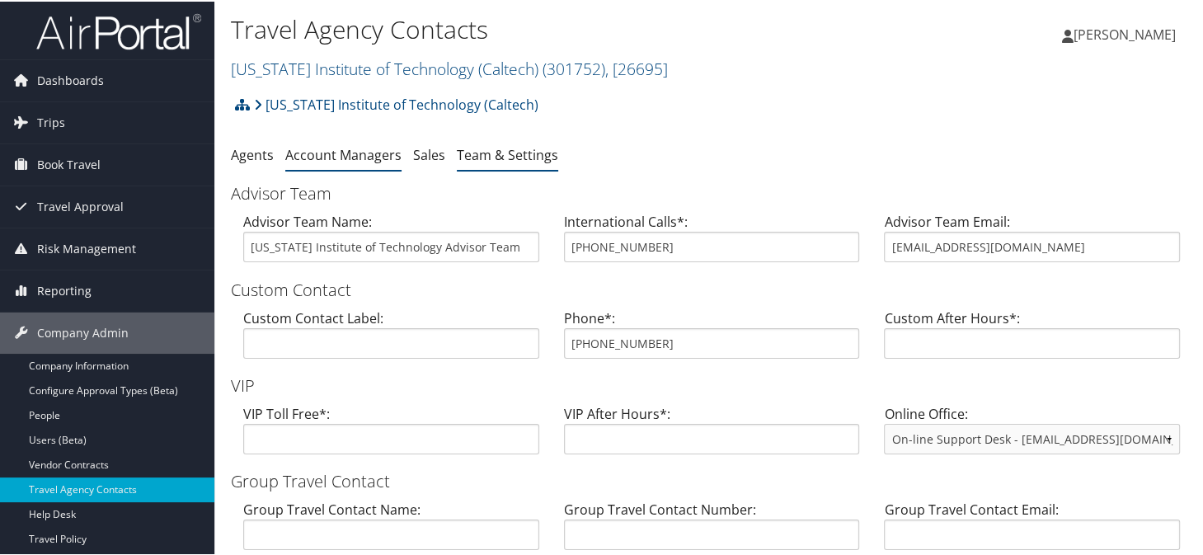
click at [316, 144] on link "Account Managers" at bounding box center [343, 153] width 116 height 18
